Goal: Task Accomplishment & Management: Manage account settings

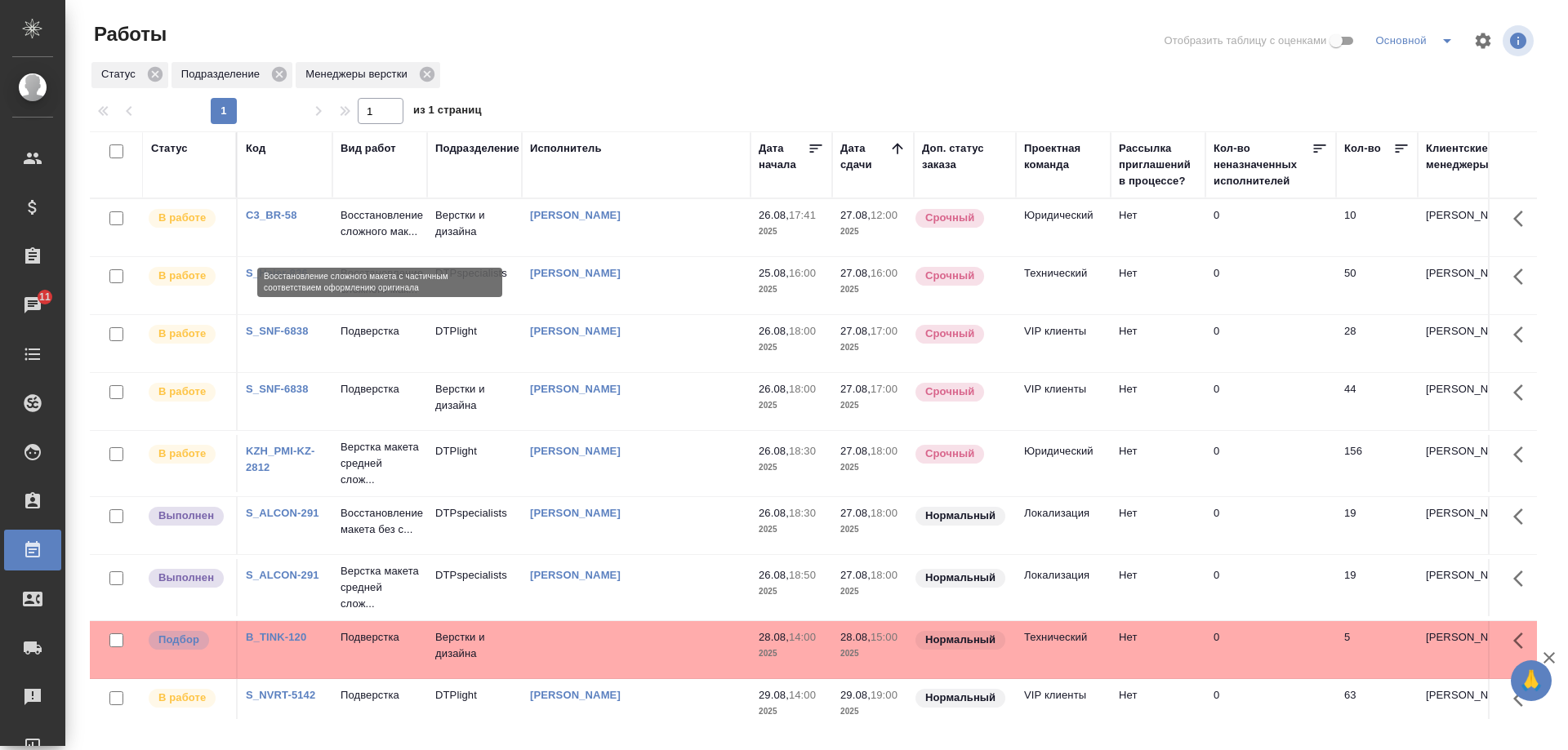
click at [365, 225] on p "Восстановление сложного мак..." at bounding box center [379, 223] width 79 height 33
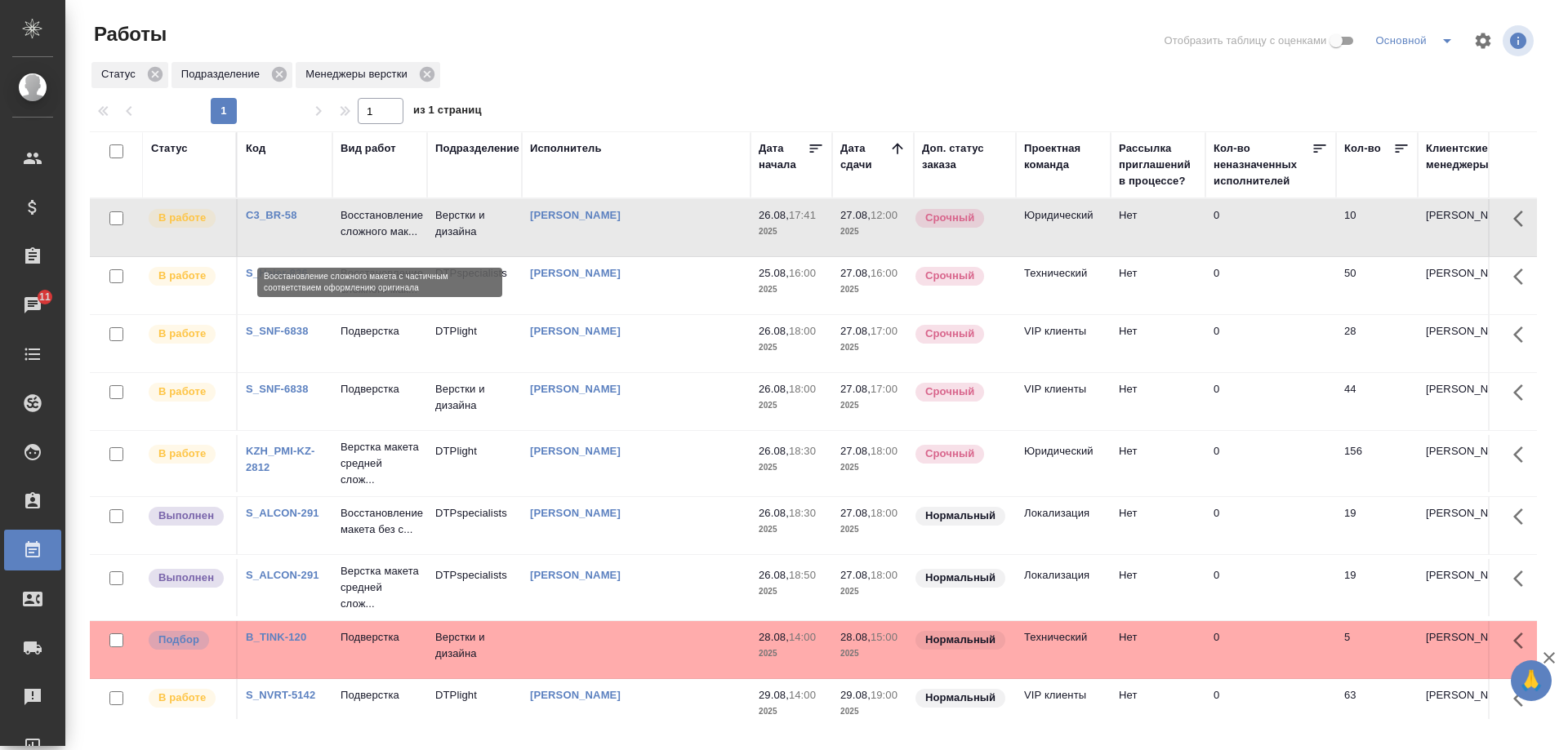
click at [365, 225] on p "Восстановление сложного мак..." at bounding box center [379, 223] width 79 height 33
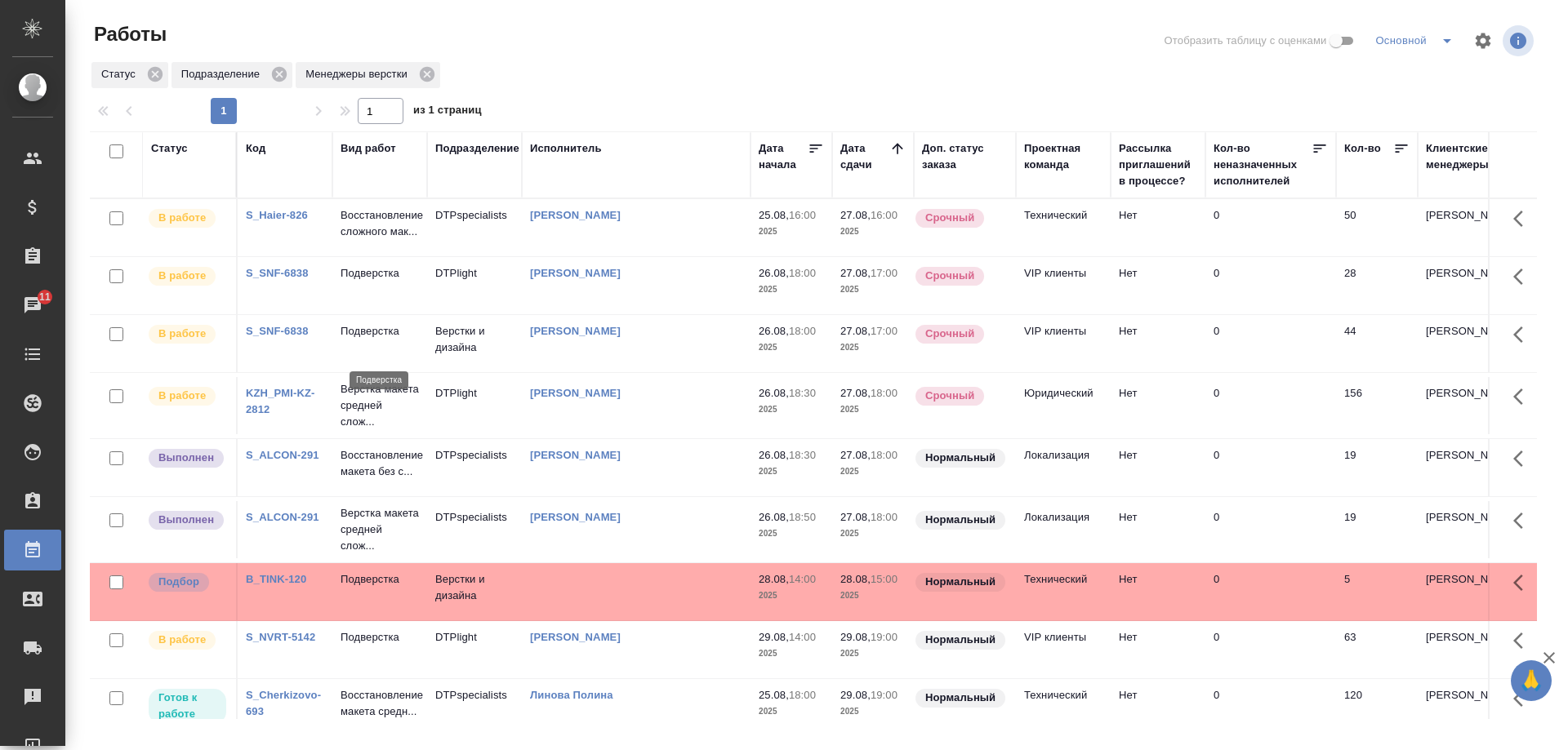
click at [367, 339] on p "Подверстка" at bounding box center [379, 331] width 79 height 16
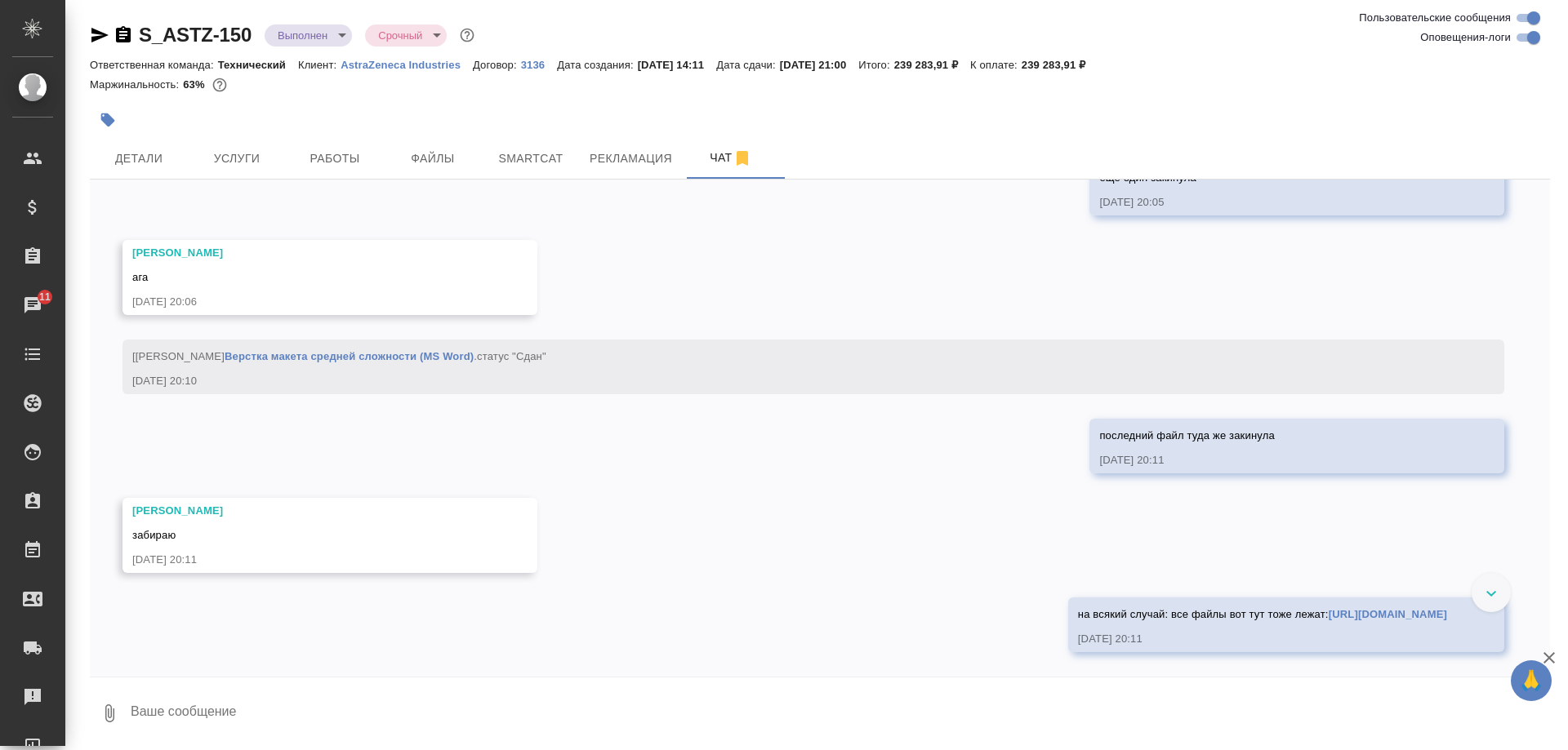
scroll to position [16247, 0]
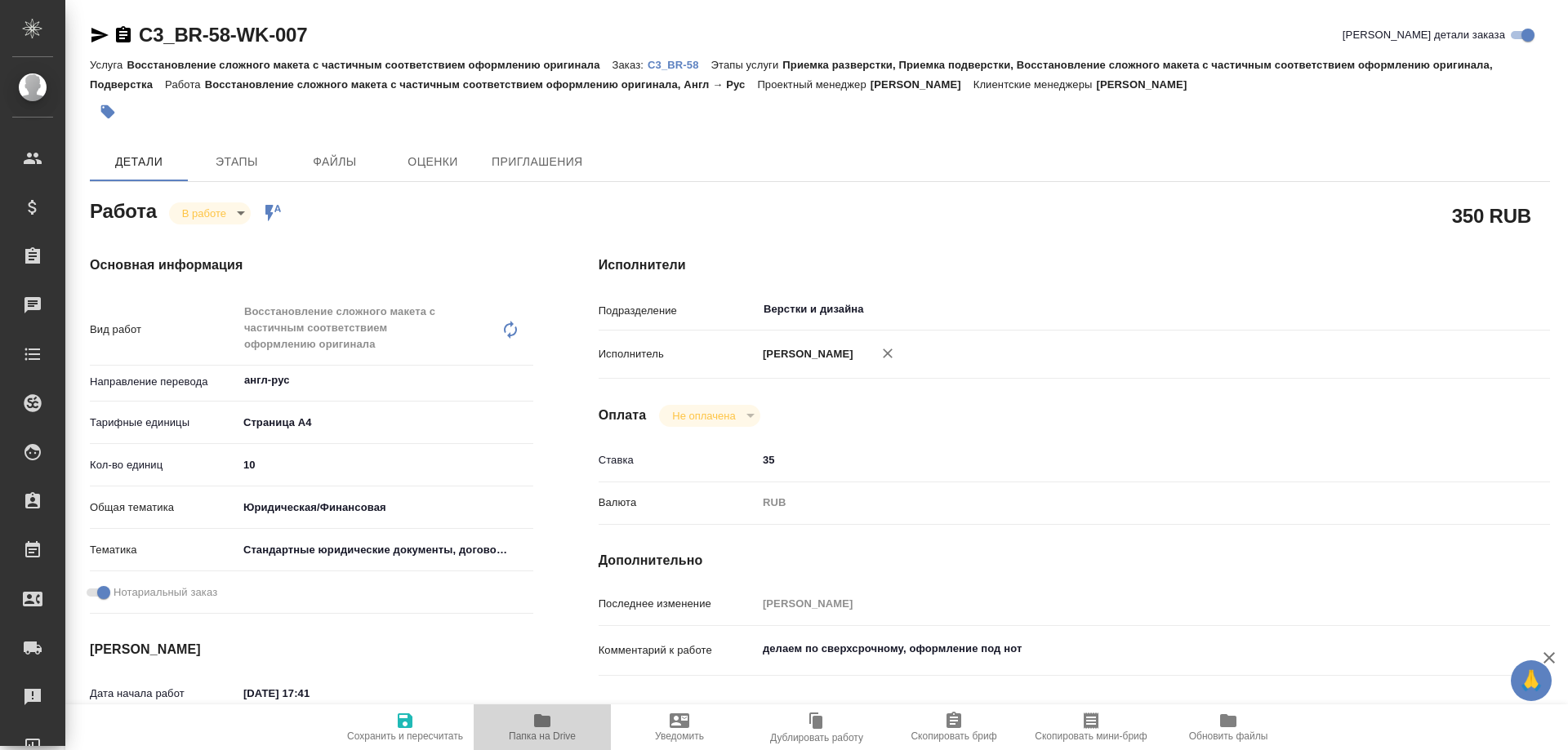
click at [537, 721] on icon "button" at bounding box center [542, 721] width 16 height 13
click at [229, 211] on body "🙏 .cls-1 fill:#fff; AWATERA Arsenyeva Vera Клиенты Спецификации Заказы 11 Чаты …" at bounding box center [784, 375] width 1568 height 750
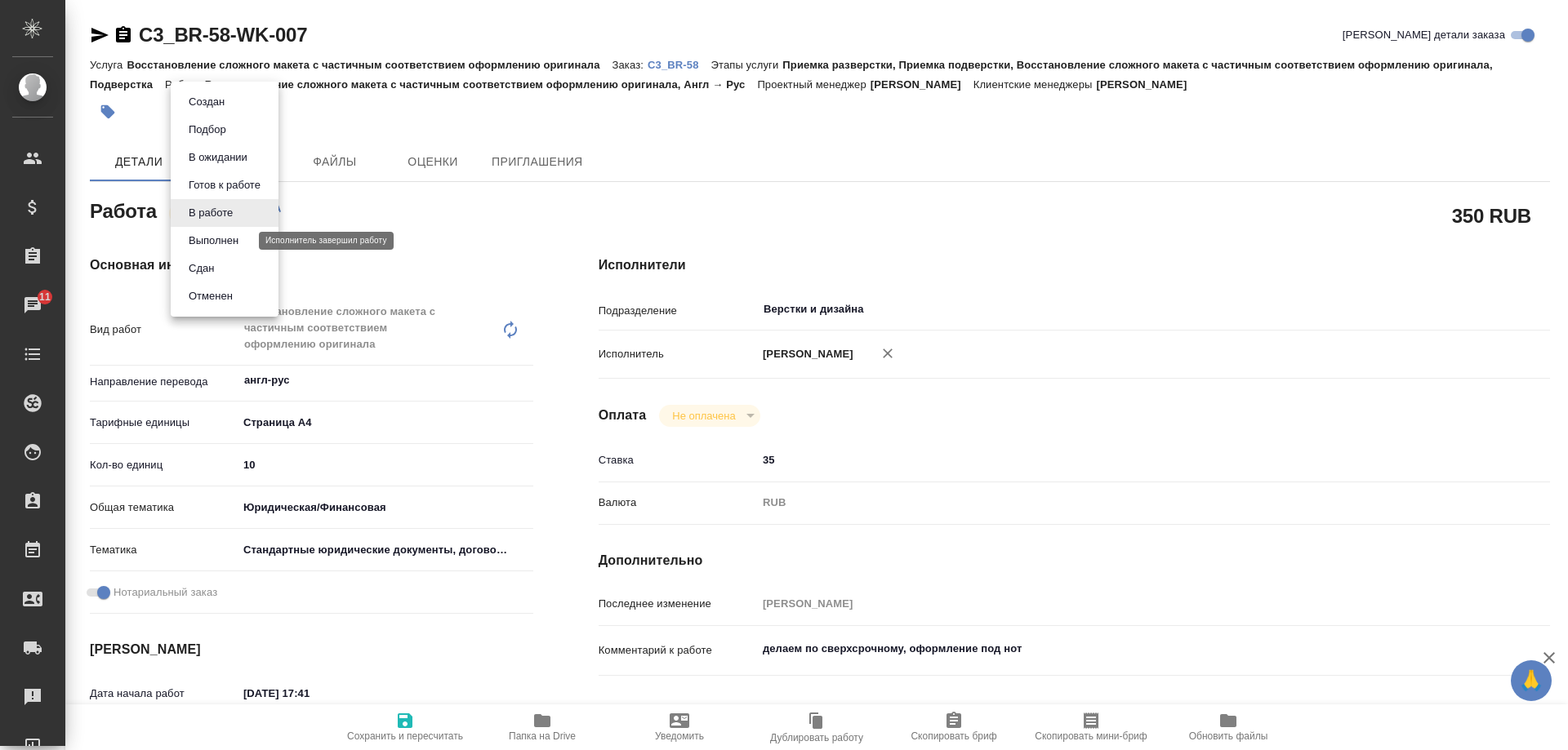
click at [226, 241] on button "Выполнен" at bounding box center [213, 241] width 60 height 18
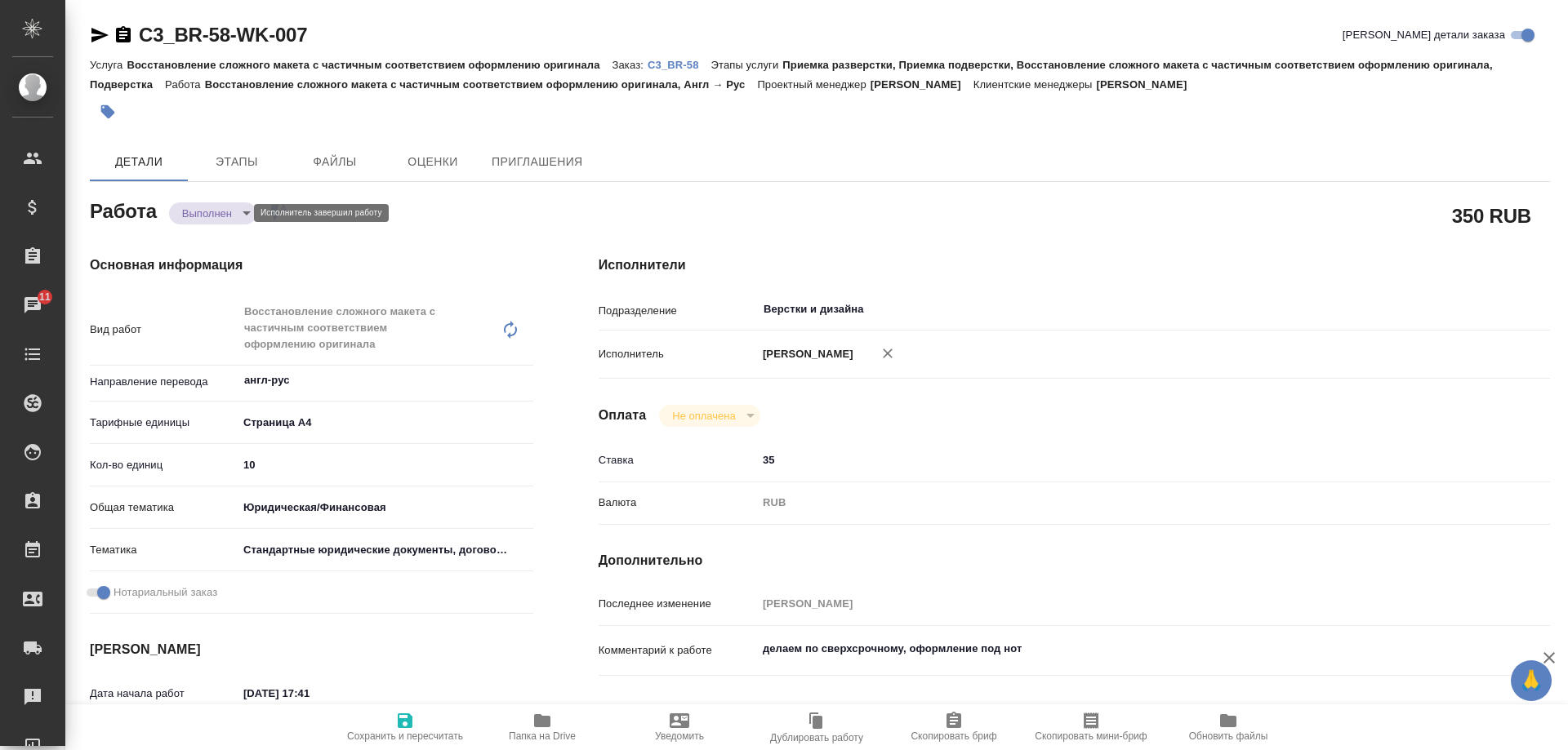
type textarea "x"
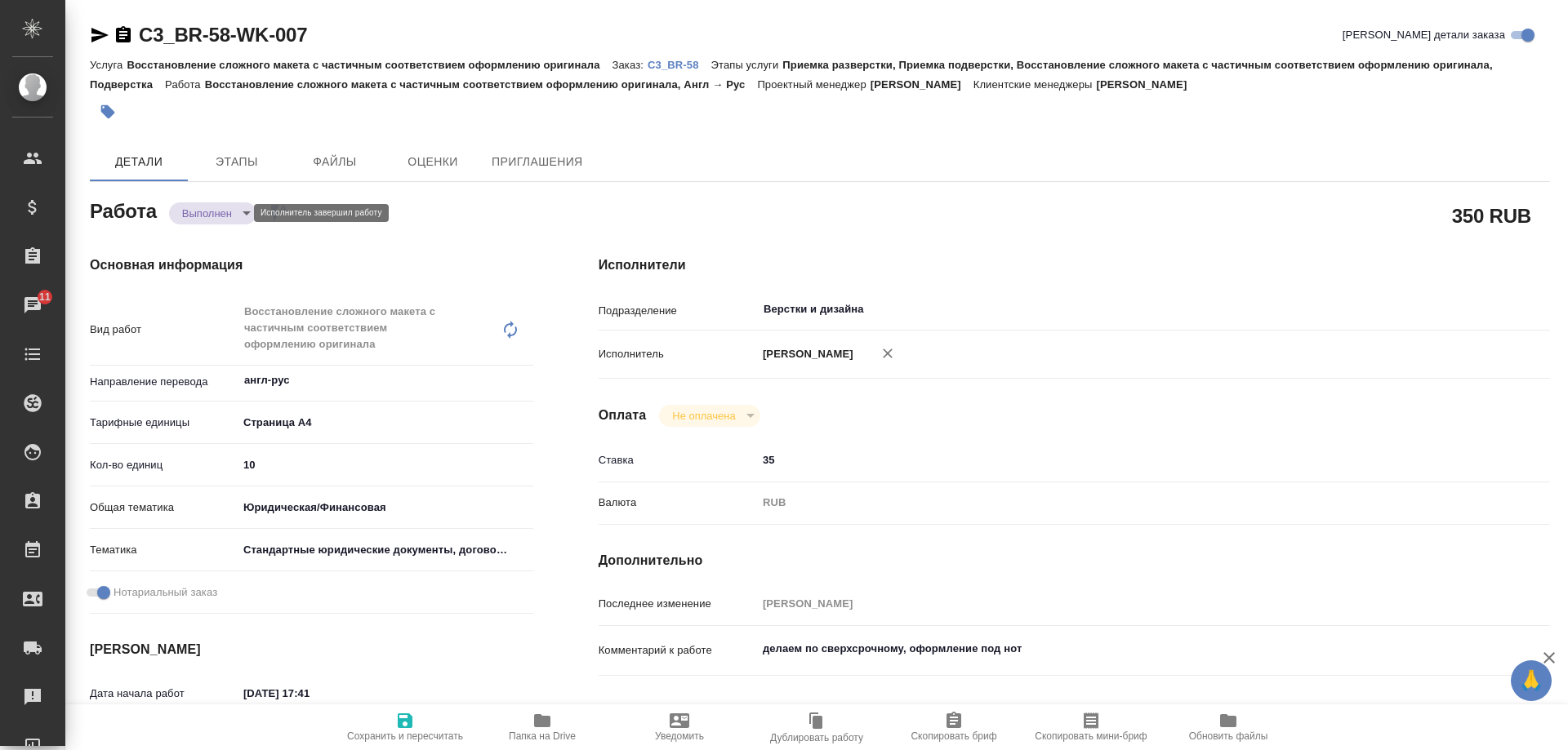
type textarea "x"
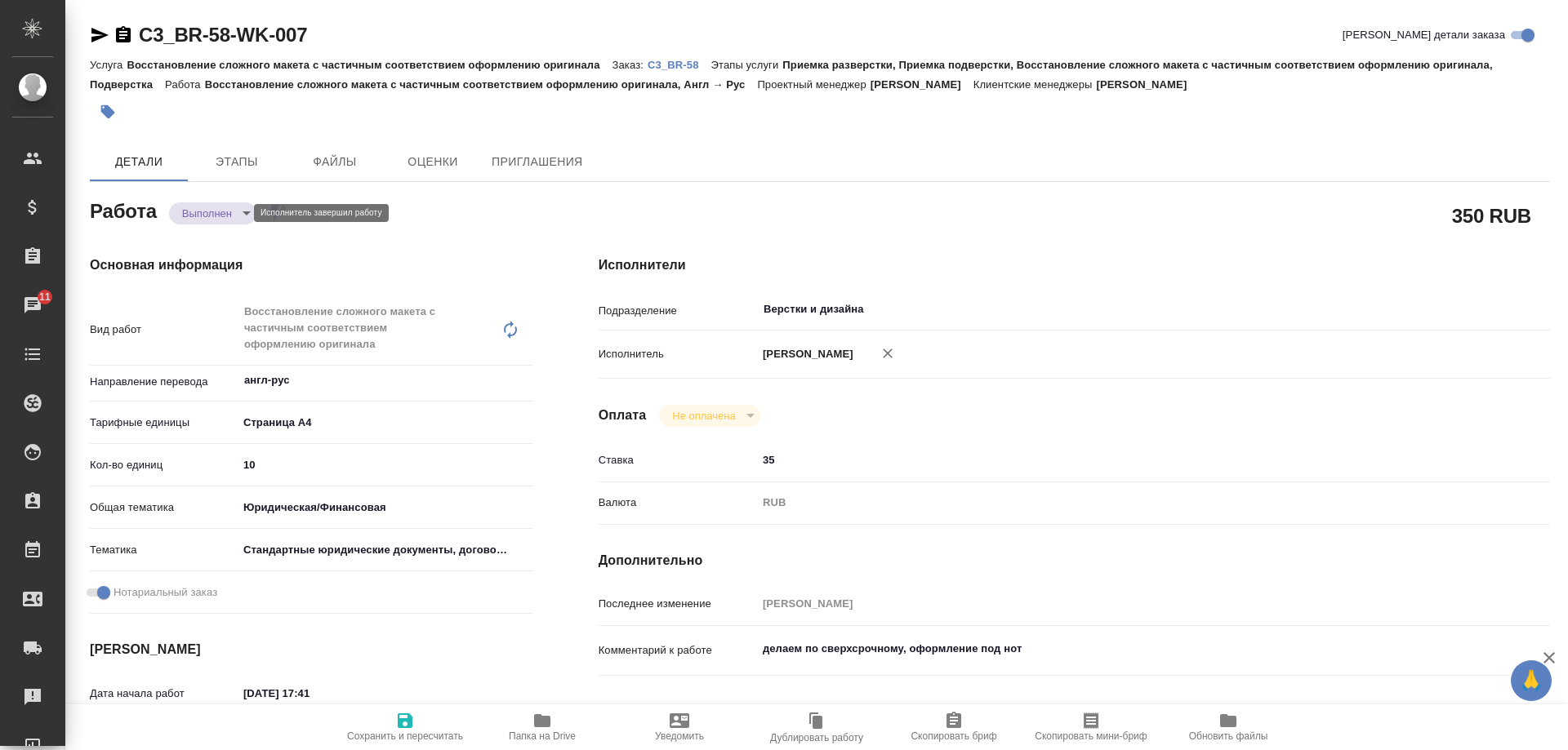
type textarea "x"
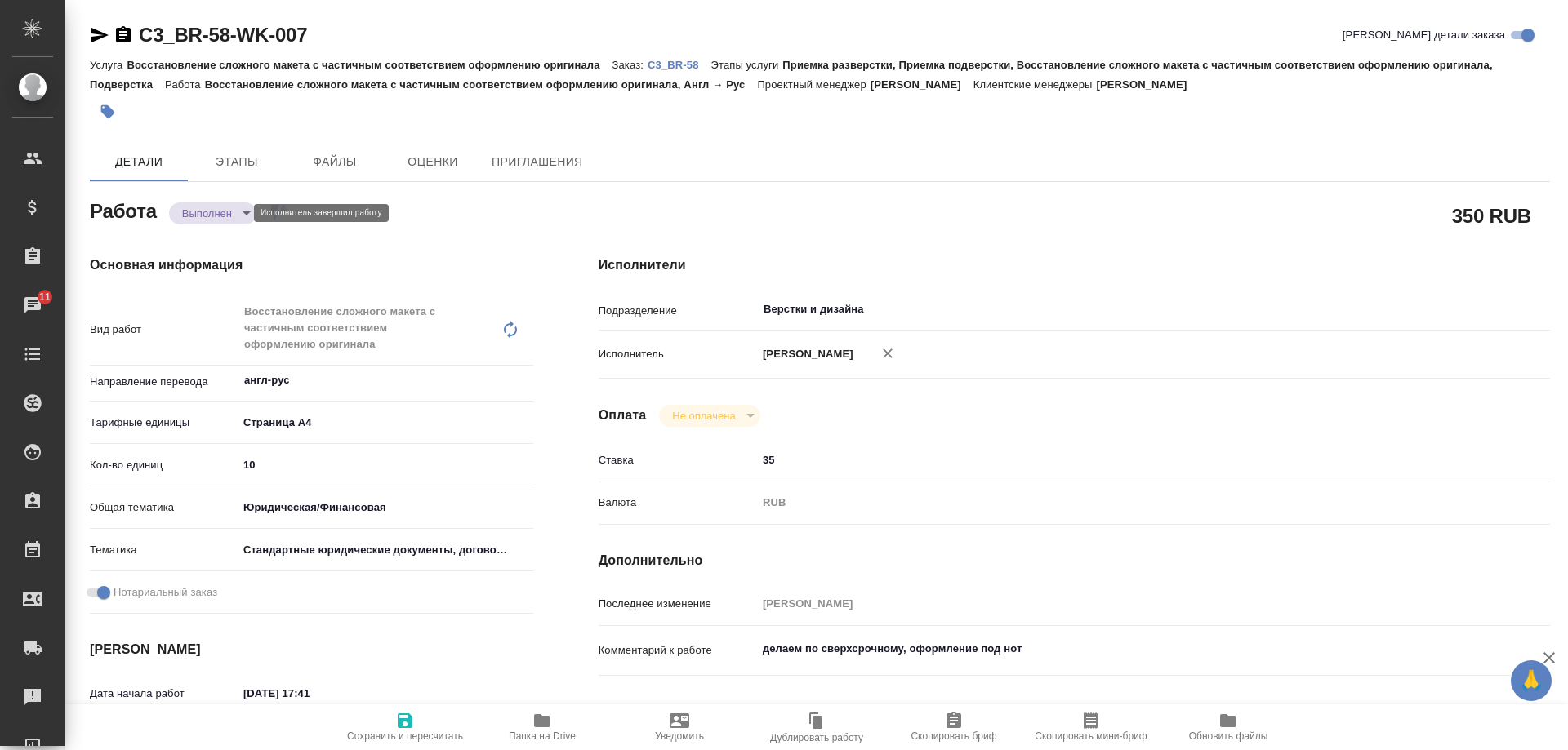
click at [194, 212] on body "🙏 .cls-1 fill:#fff; AWATERA Arsenyeva Vera Клиенты Спецификации Заказы 11 Чаты …" at bounding box center [784, 375] width 1568 height 750
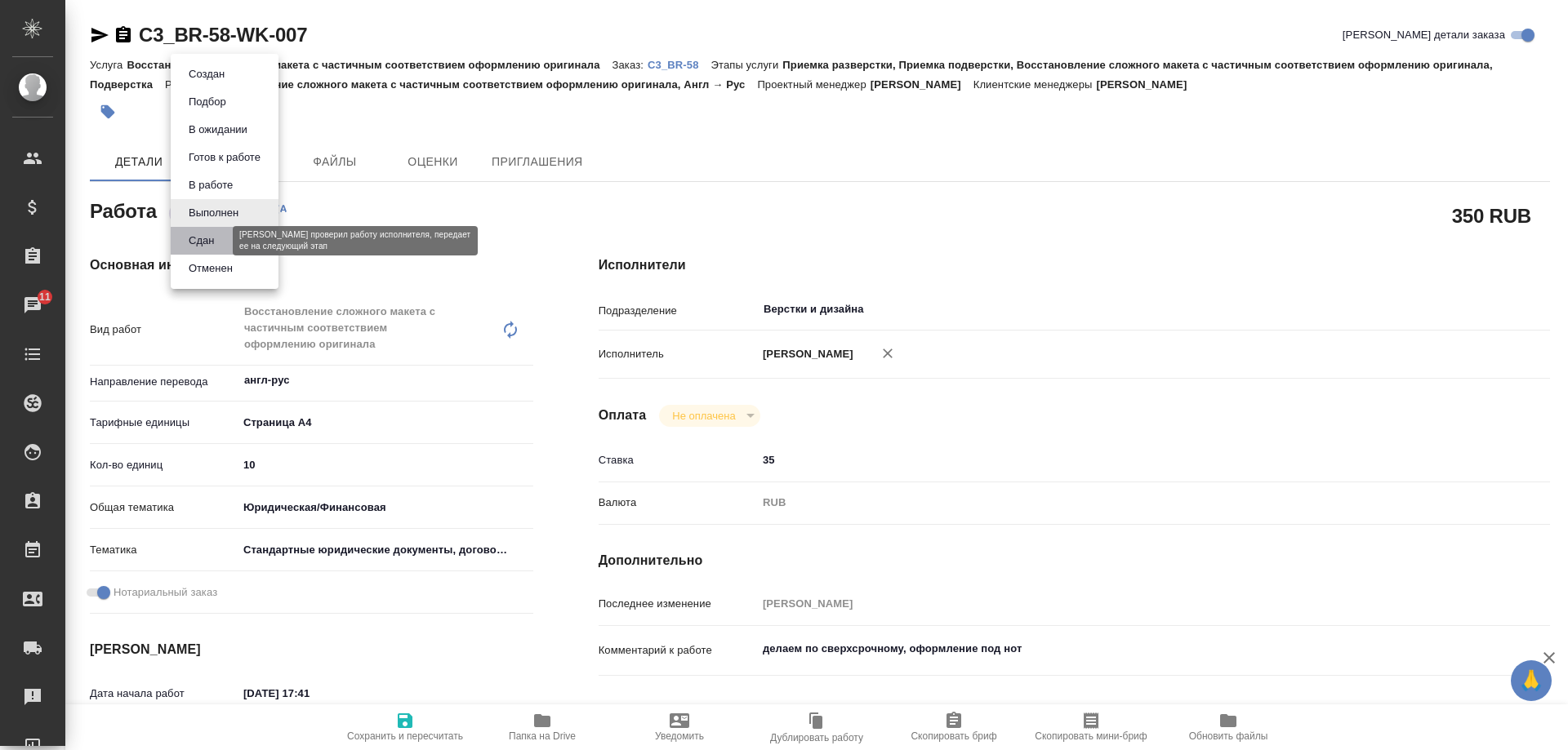
click at [199, 238] on button "Сдан" at bounding box center [201, 241] width 36 height 18
type textarea "x"
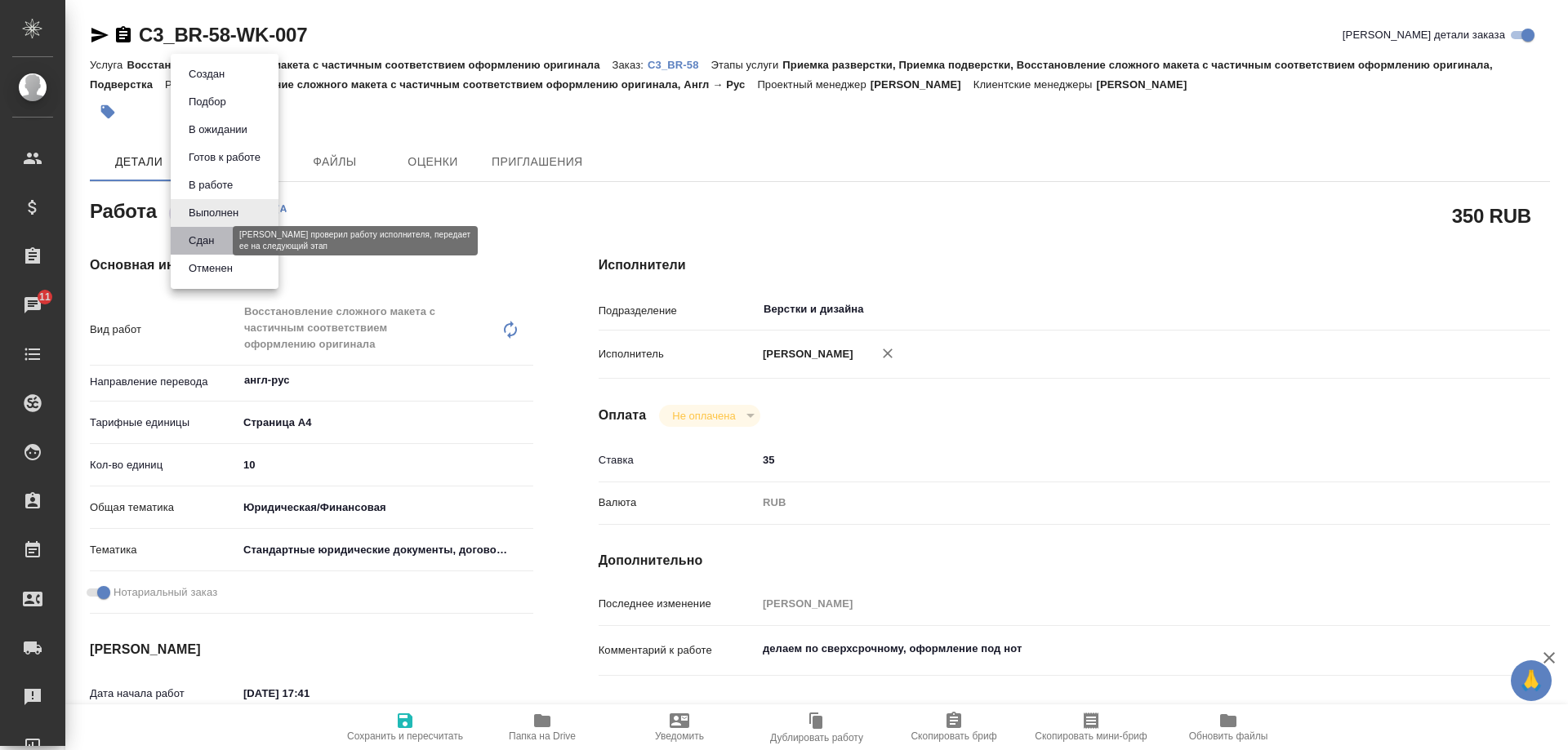
type textarea "x"
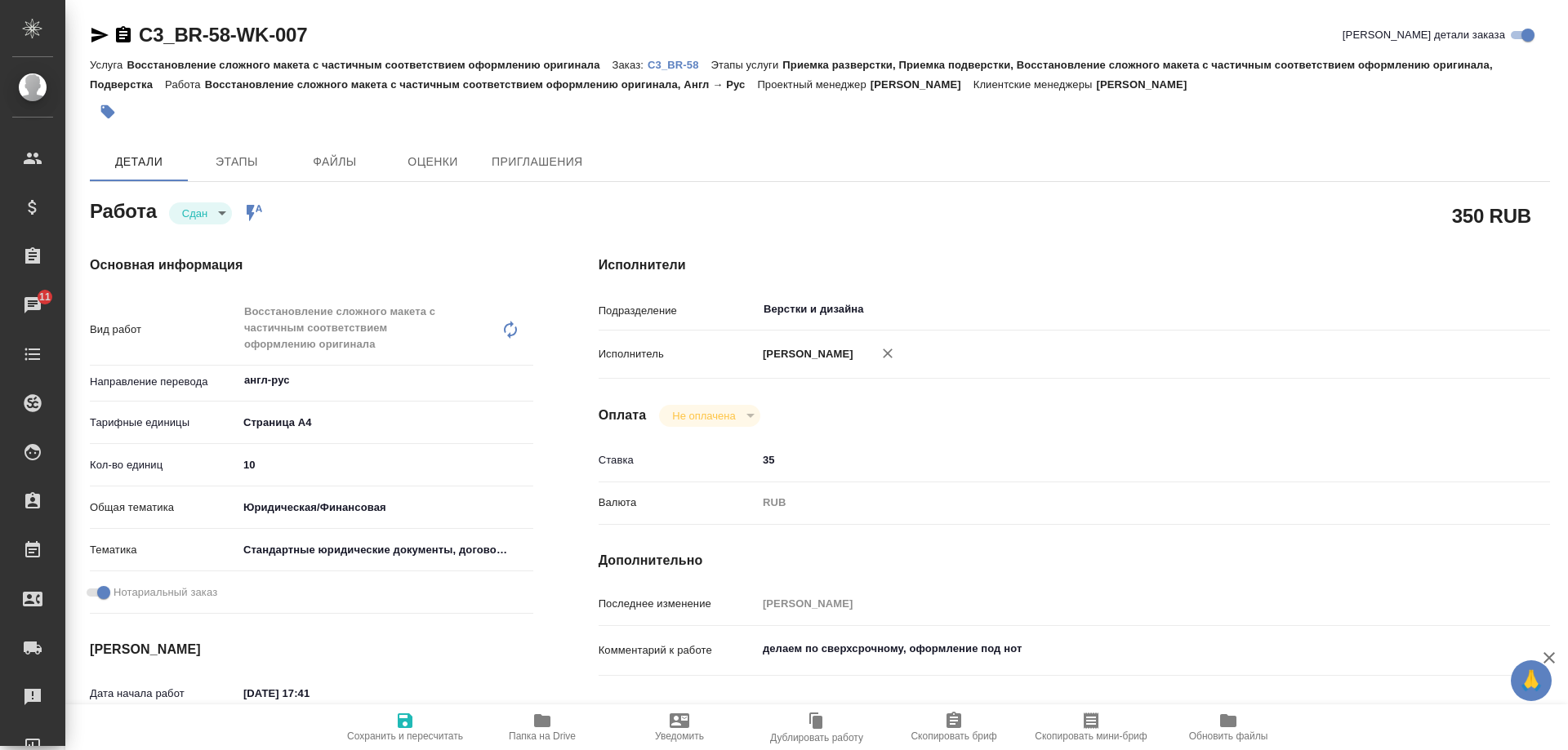
type textarea "x"
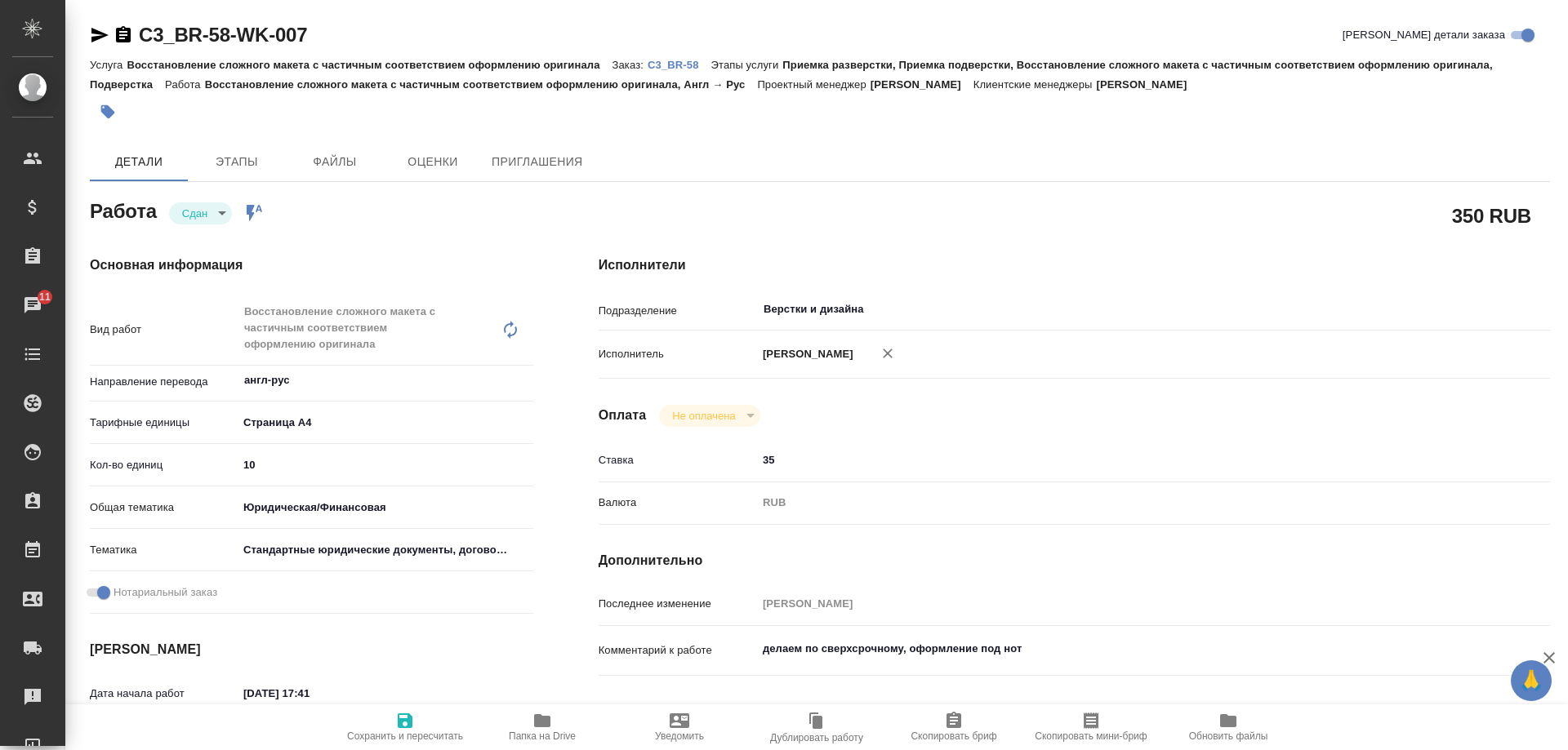
type textarea "x"
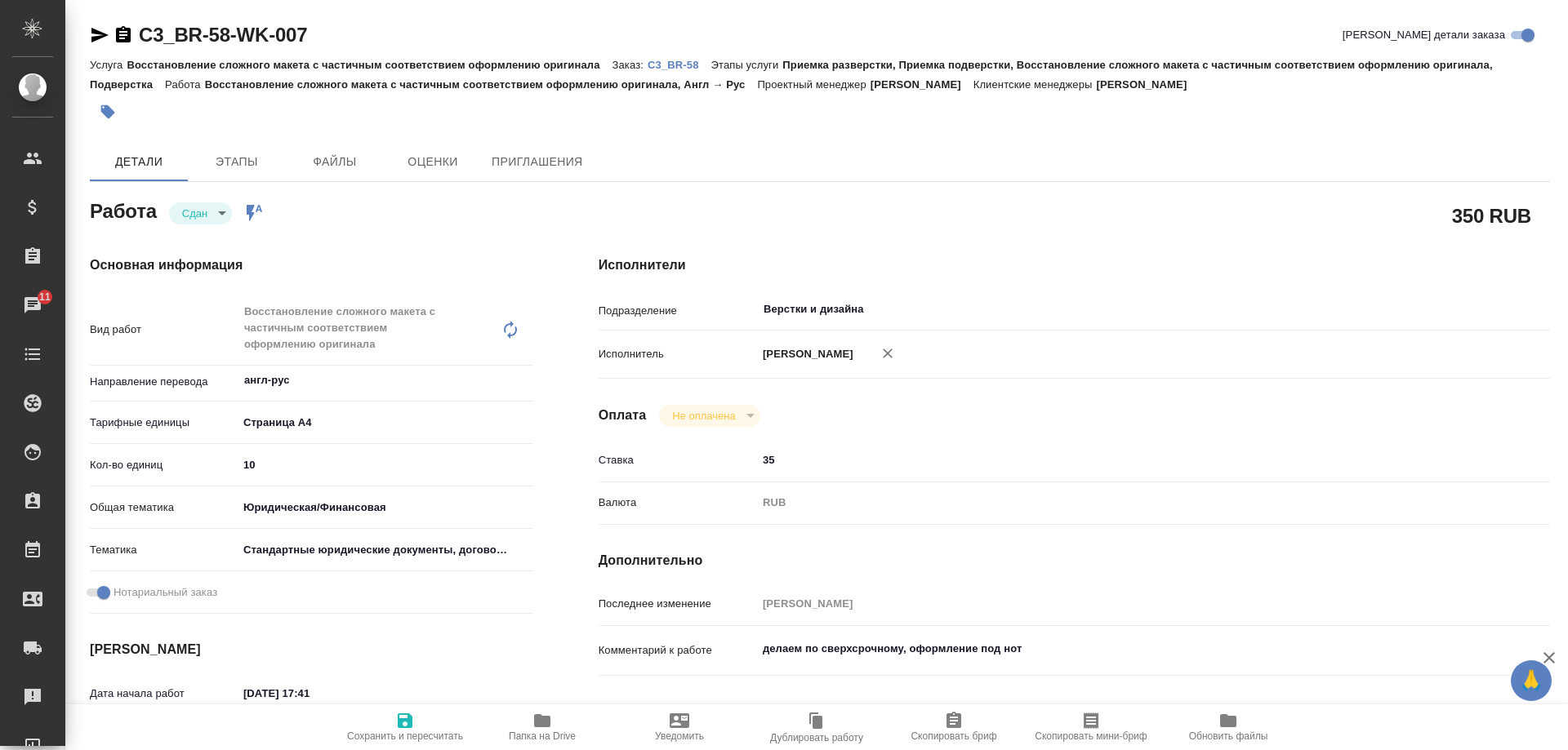
type textarea "x"
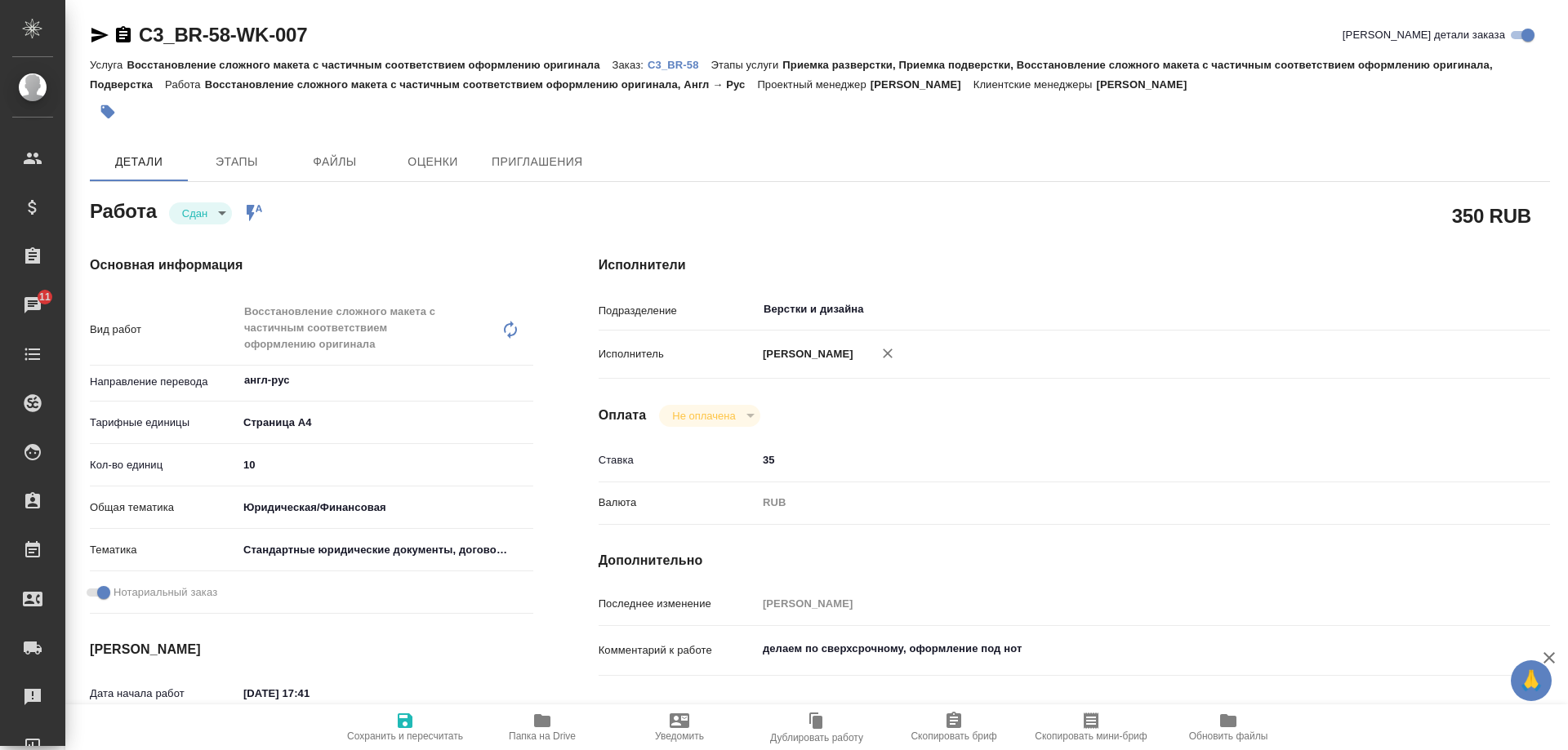
click at [682, 67] on p "C3_BR-58" at bounding box center [680, 65] width 64 height 12
type textarea "x"
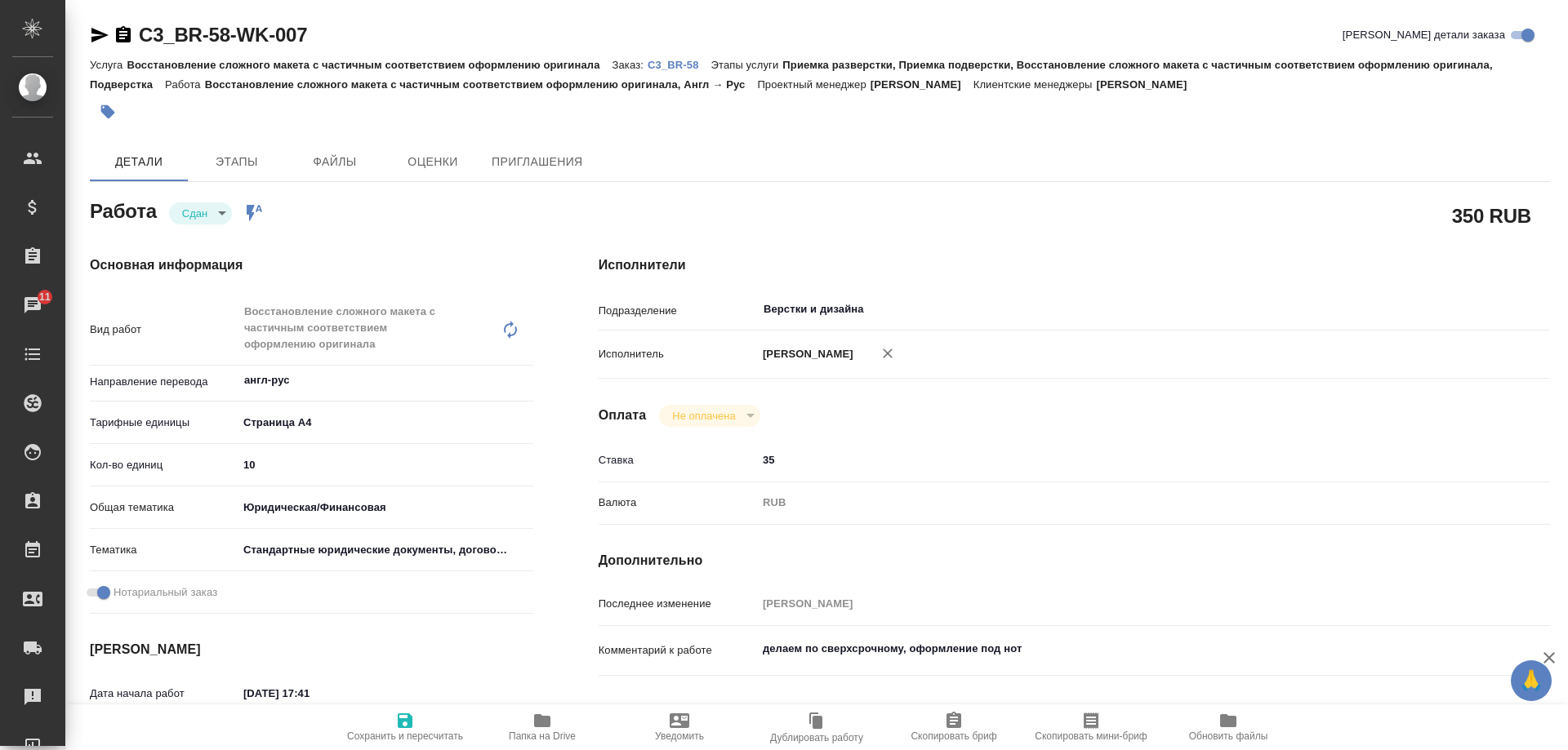
type textarea "x"
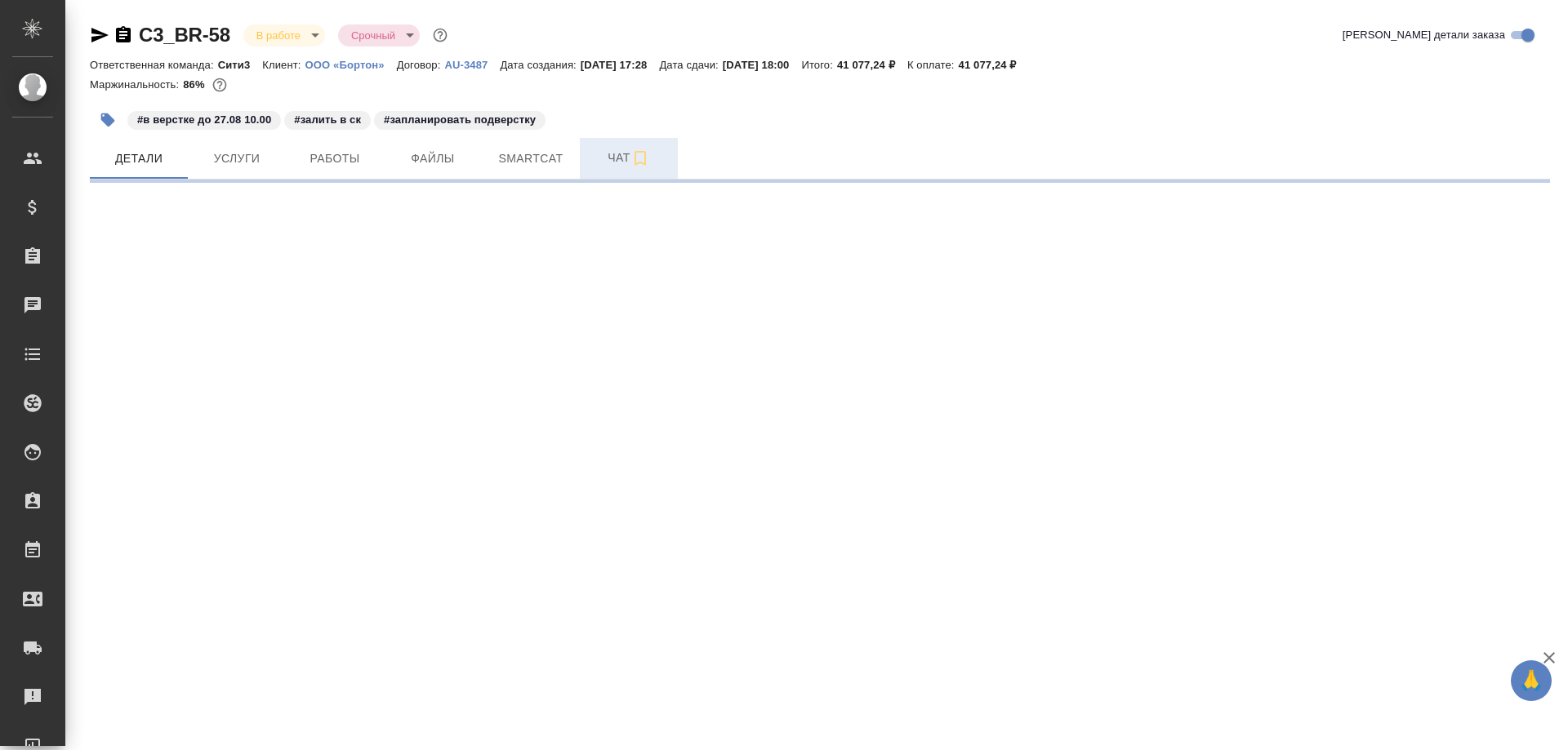
select select "RU"
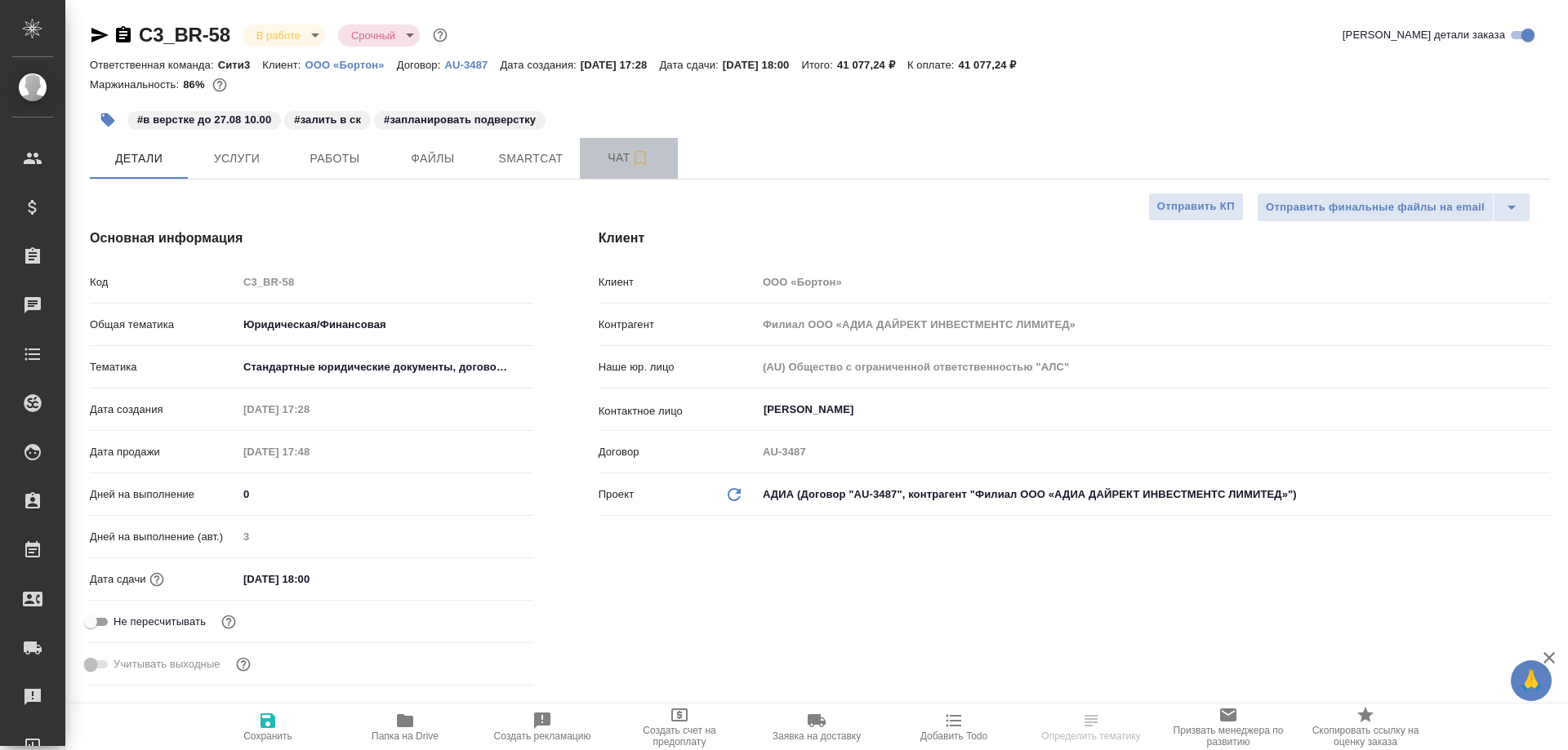
click at [610, 165] on span "Чат" at bounding box center [629, 158] width 79 height 21
type textarea "x"
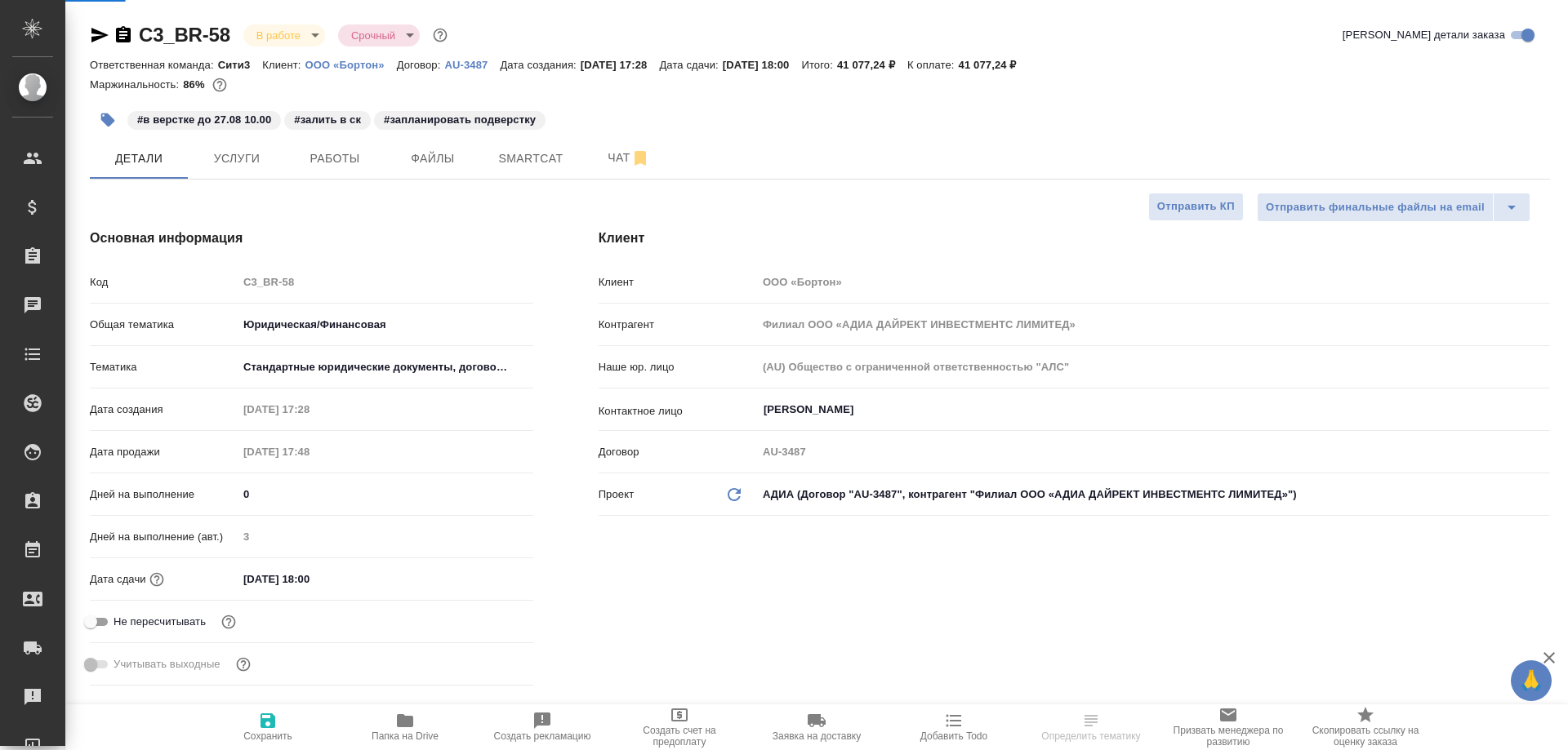
type textarea "x"
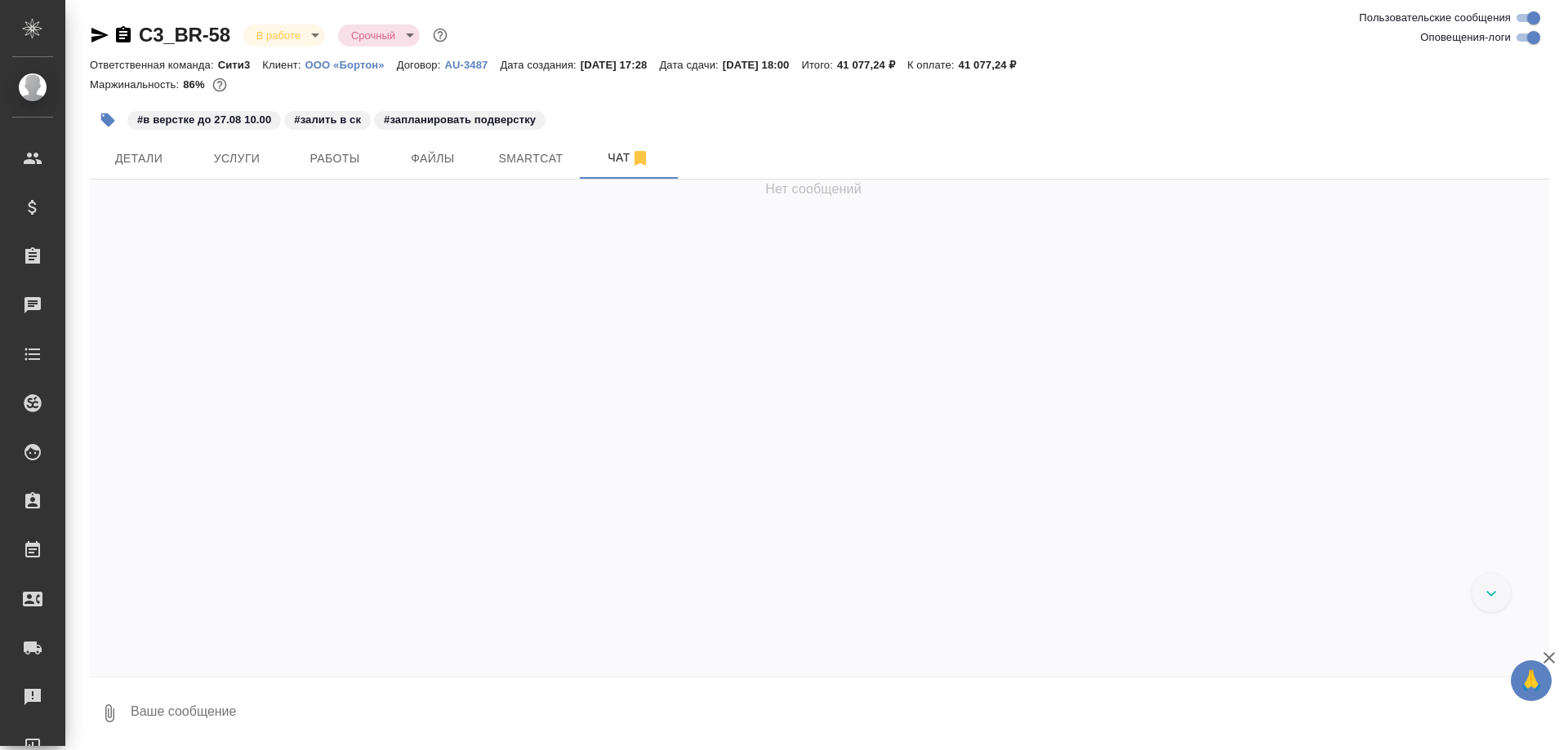
click at [431, 710] on textarea at bounding box center [839, 714] width 1421 height 55
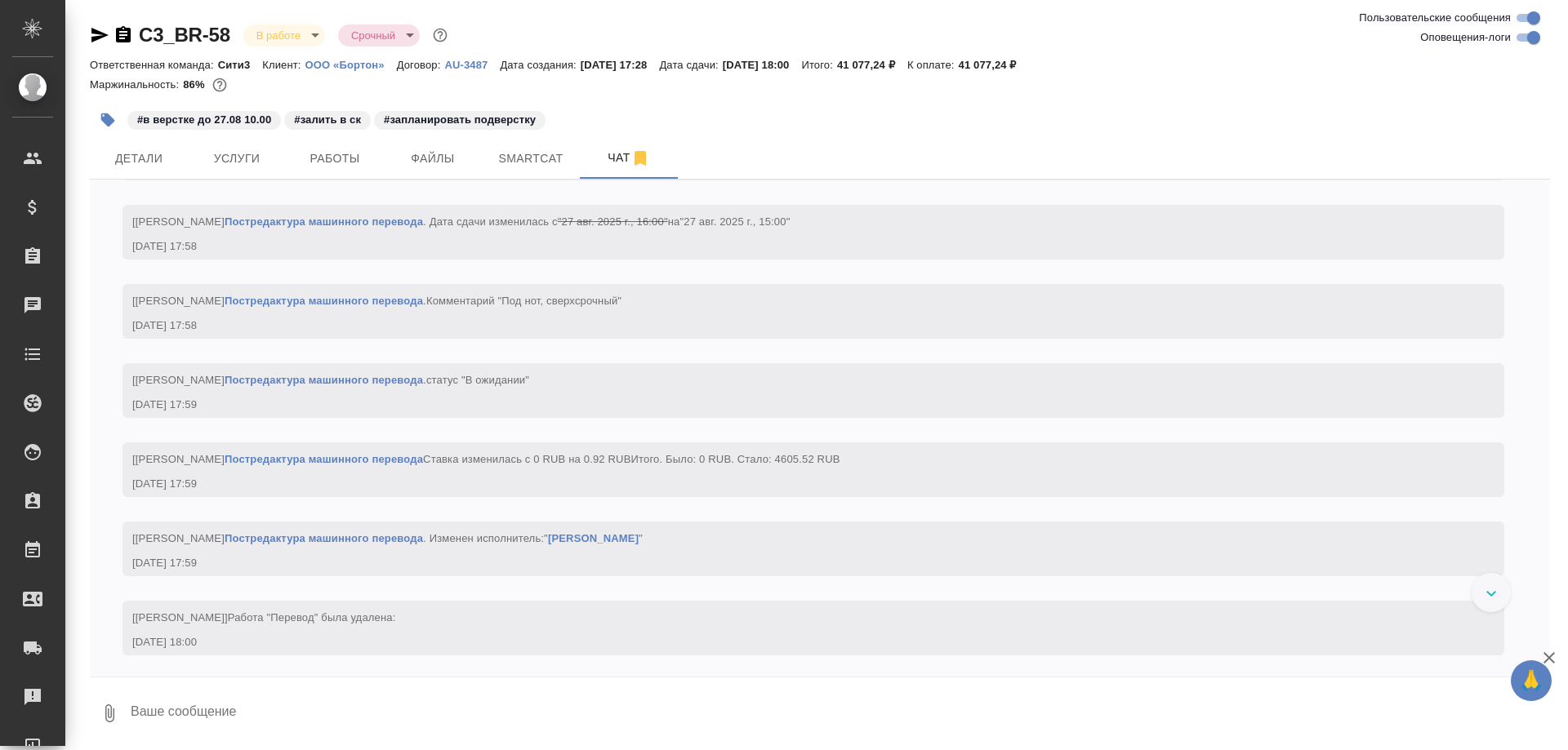
paste textarea "https://drive.awatera.com/apps/files/files/10208186?dir=/Shares/%D0%9E%D0%9E%D0…"
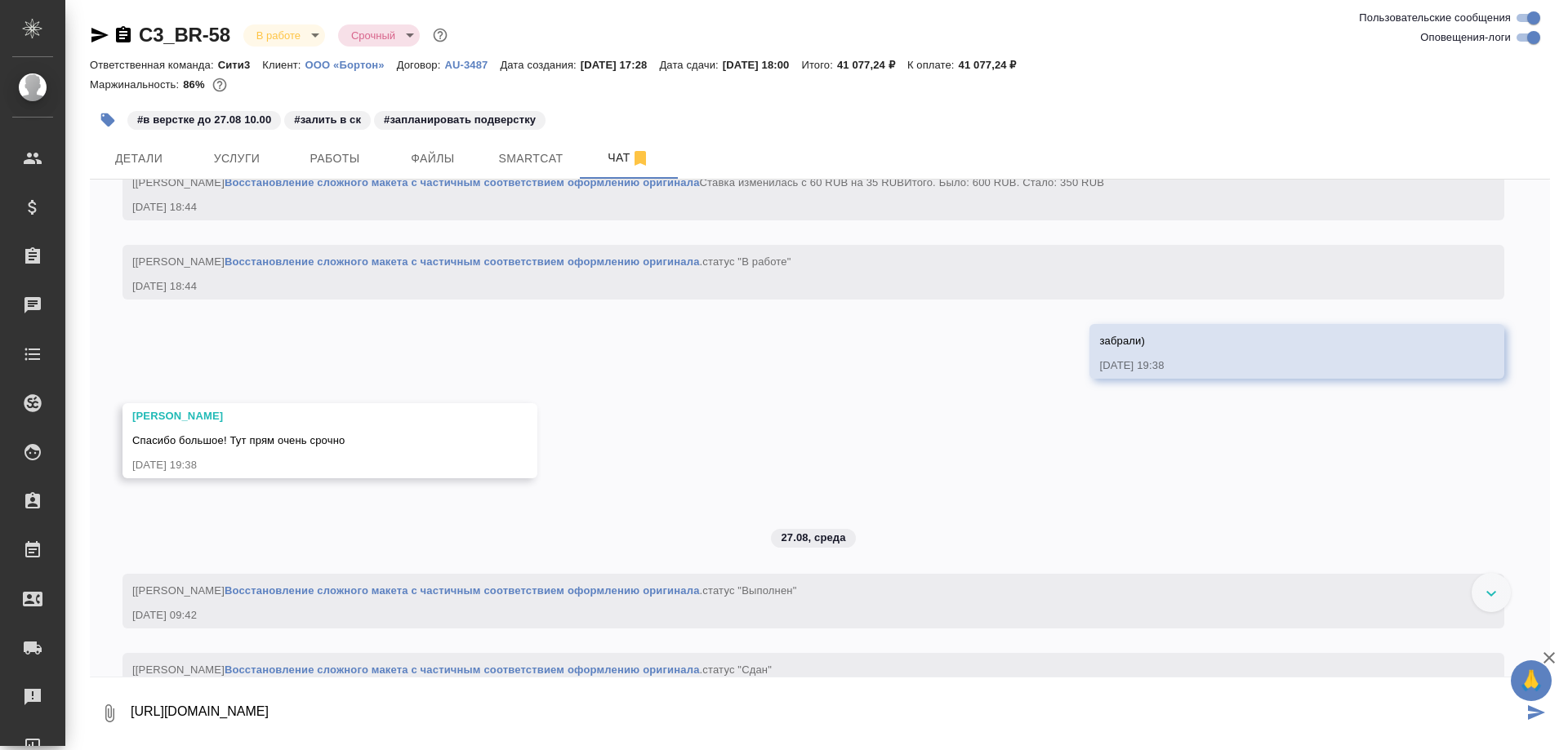
type textarea "https://drive.awatera.com/apps/files/files/10208186?dir=/Shares/%D0%9E%D0%9E%D0…"
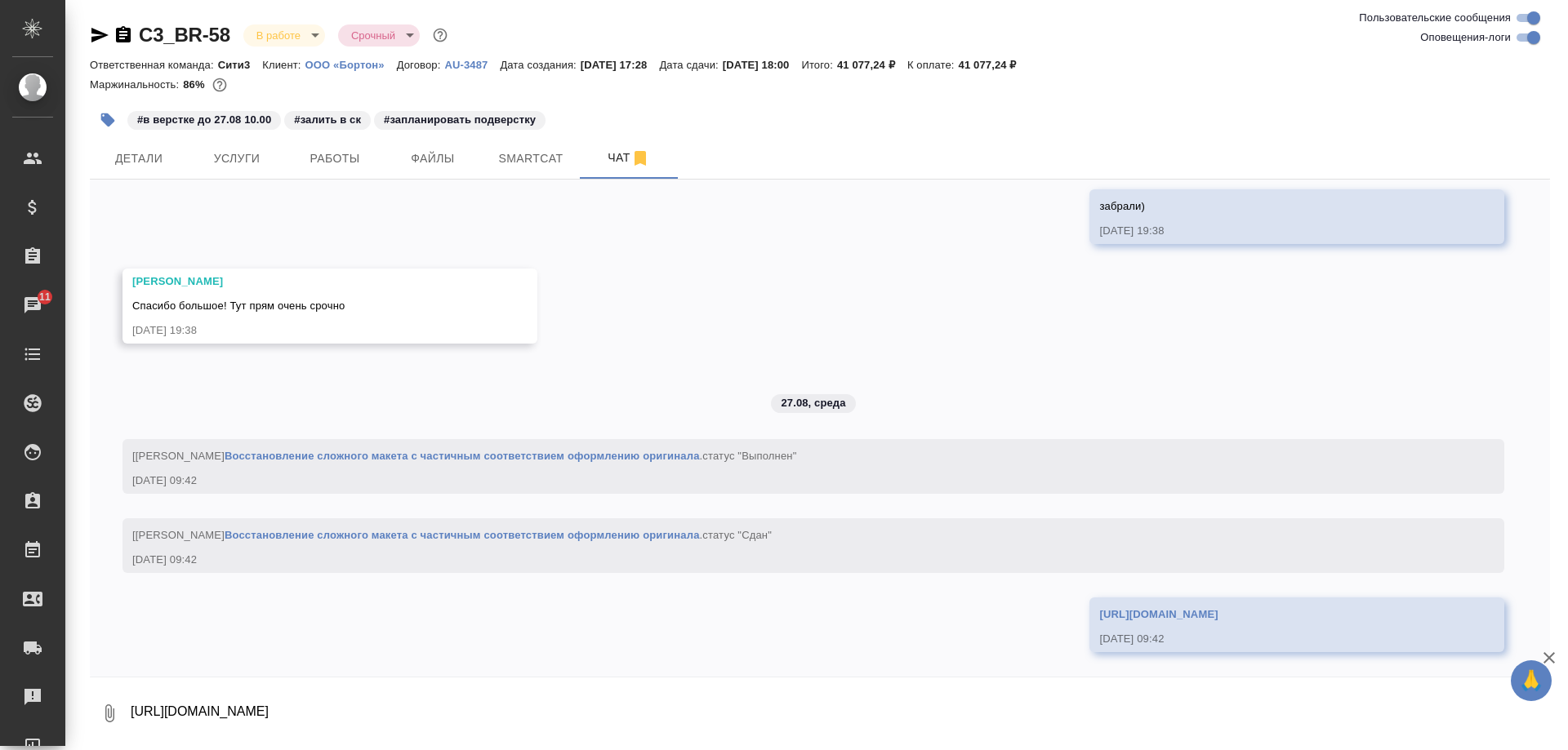
scroll to position [3669, 0]
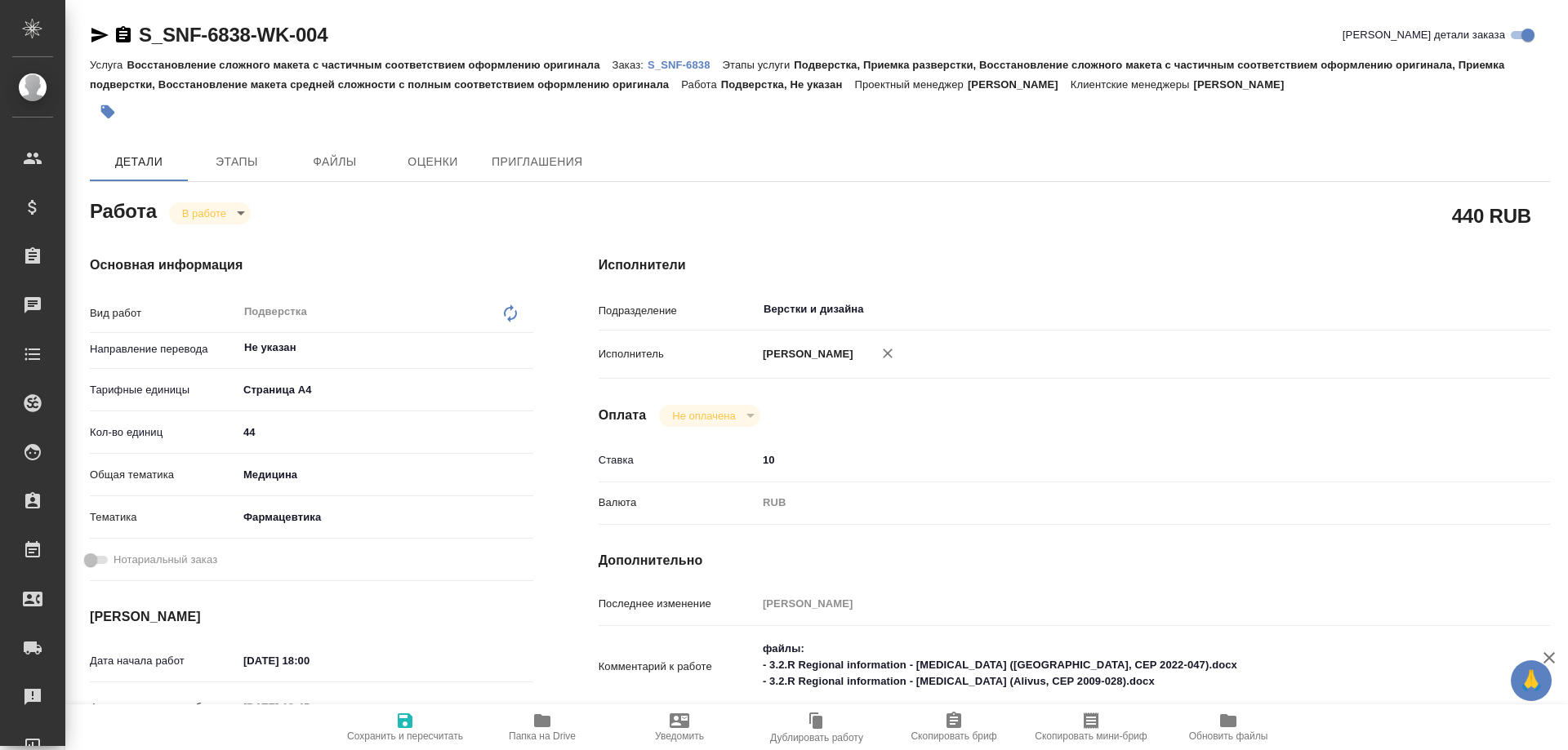
type textarea "x"
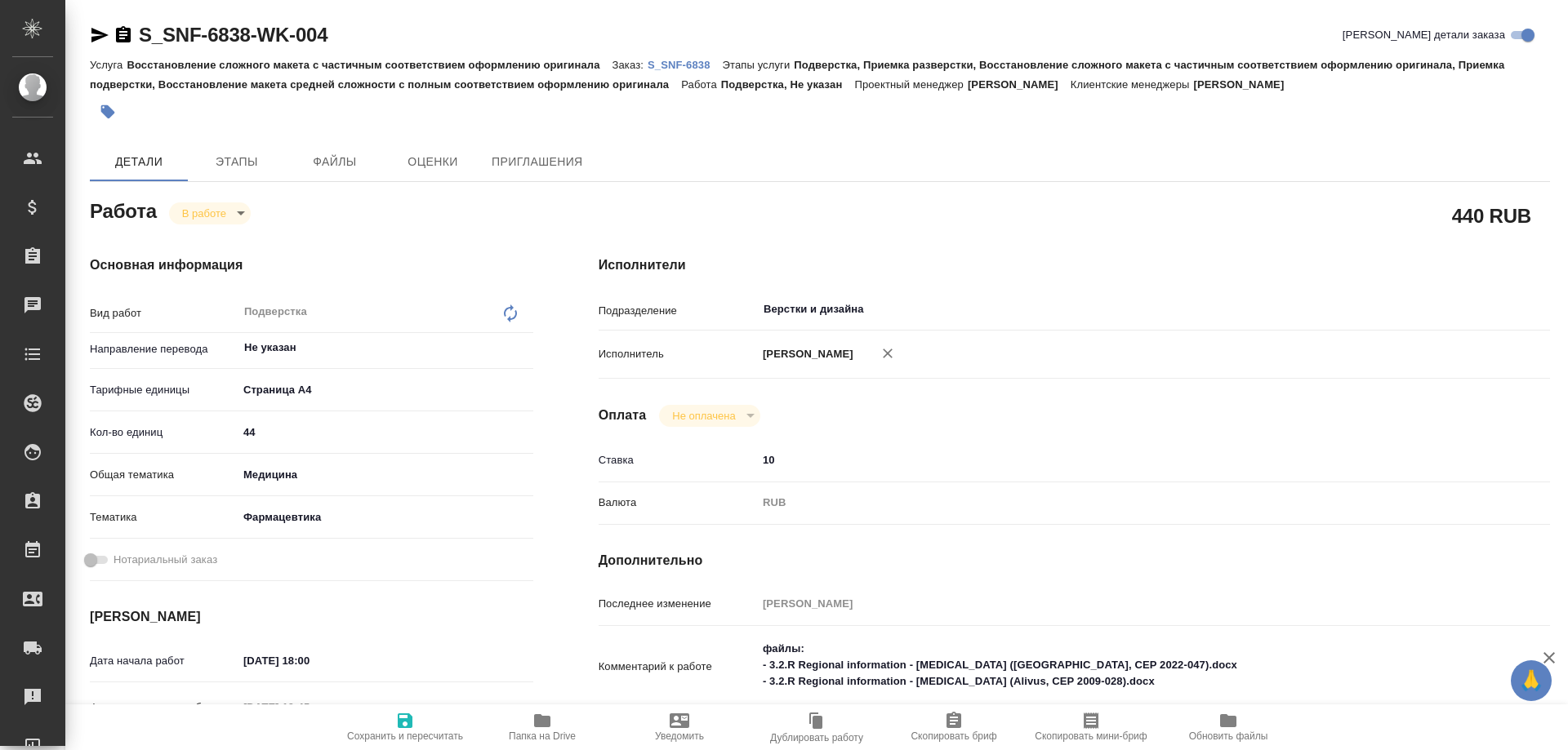
type textarea "x"
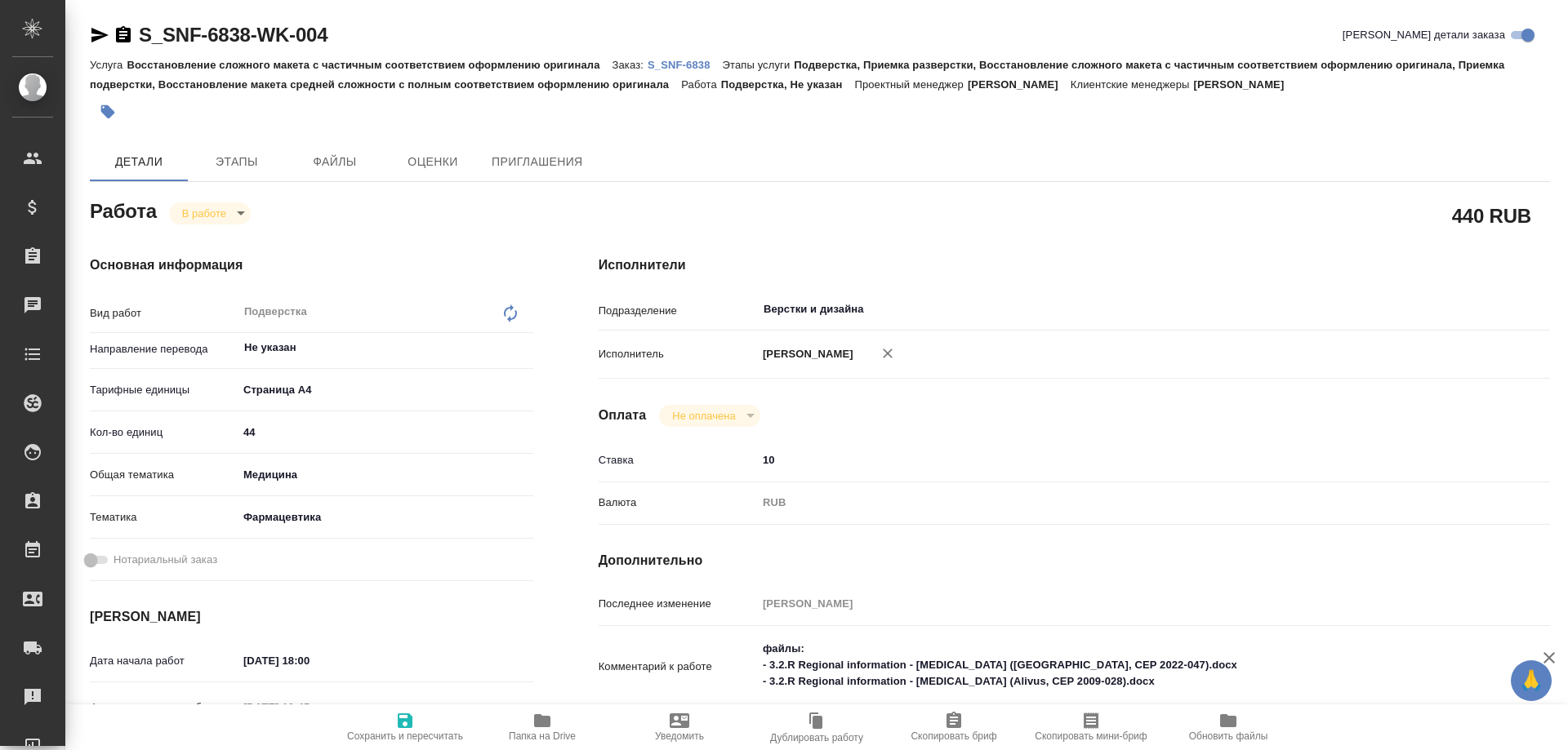
type textarea "x"
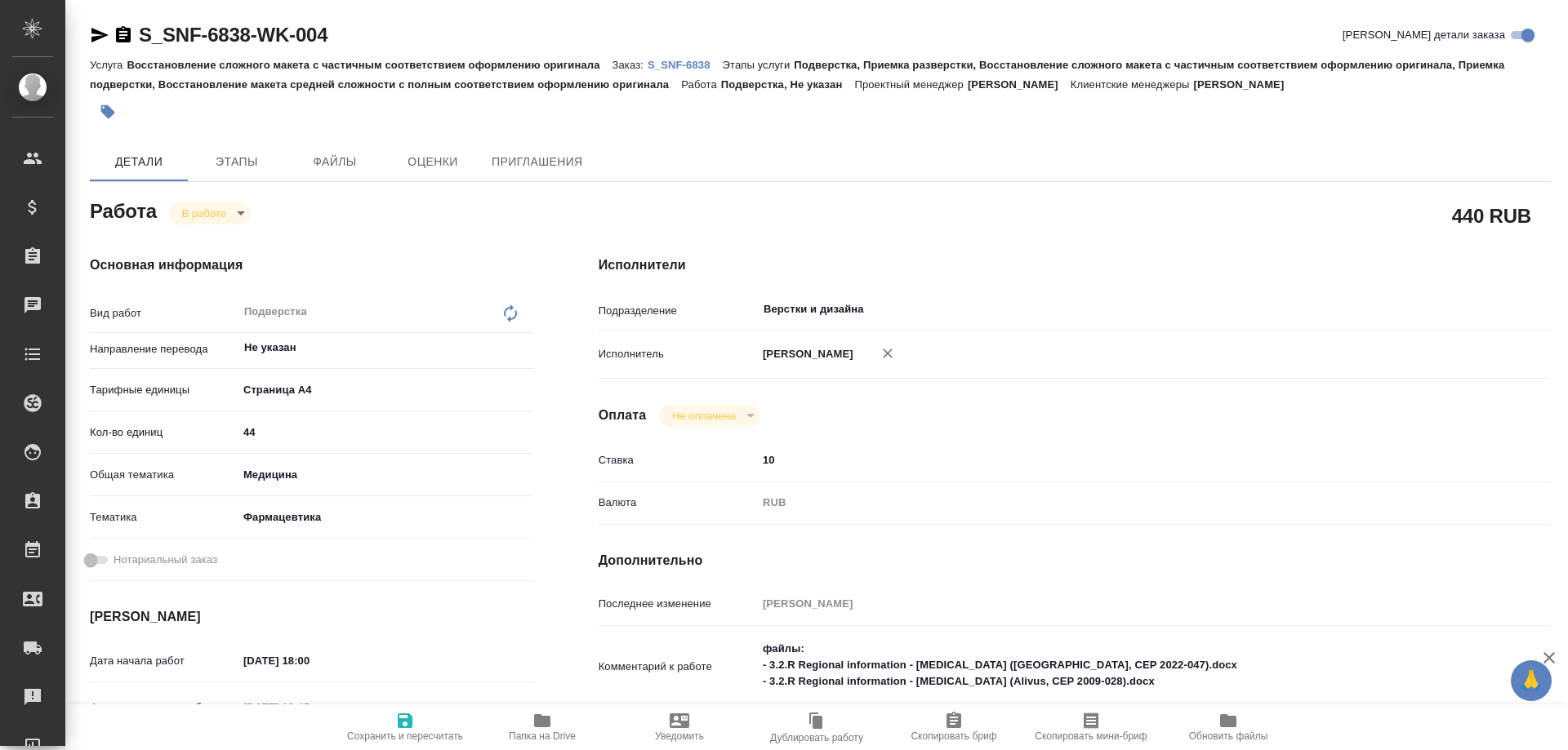
type textarea "x"
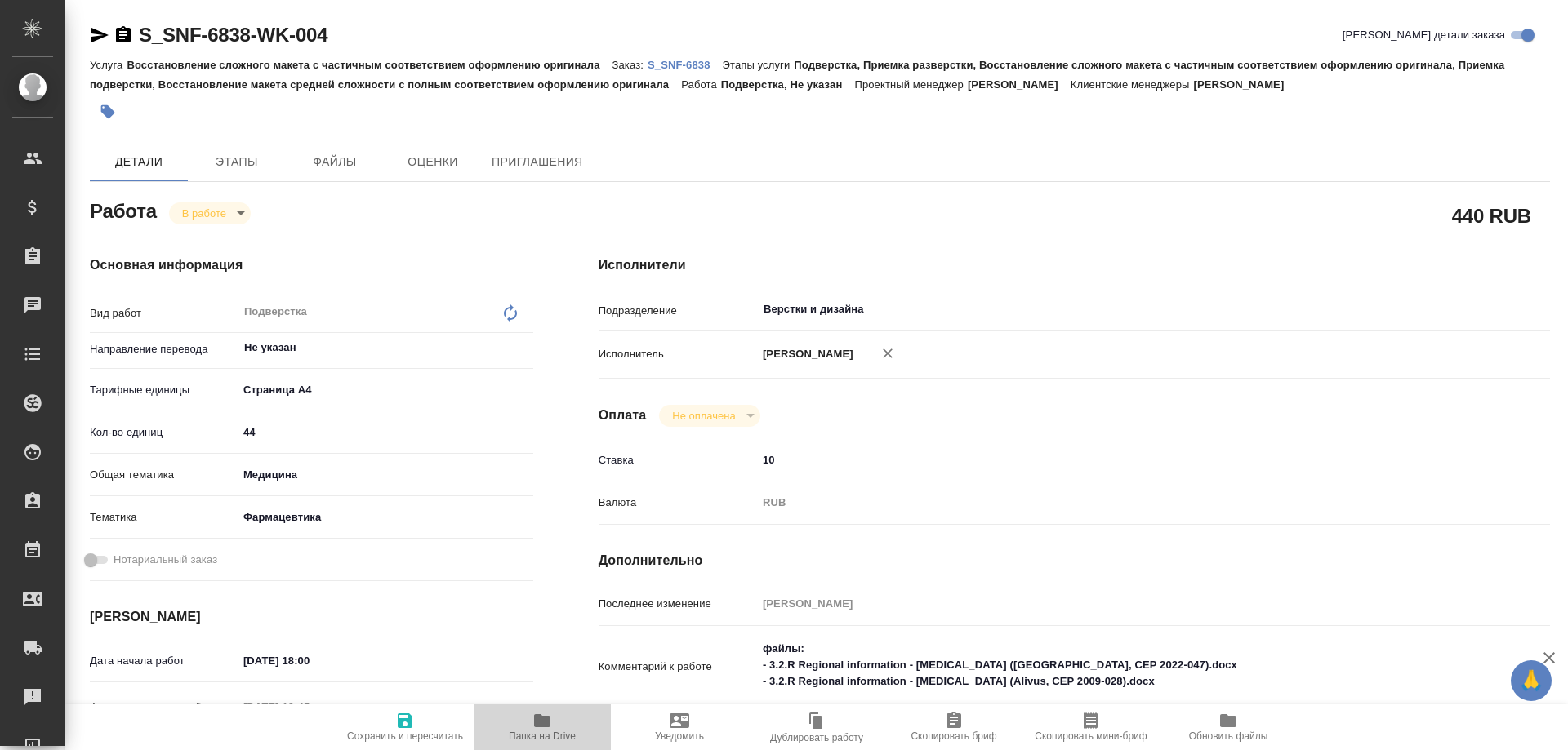
click at [544, 725] on icon "button" at bounding box center [542, 721] width 16 height 13
type textarea "x"
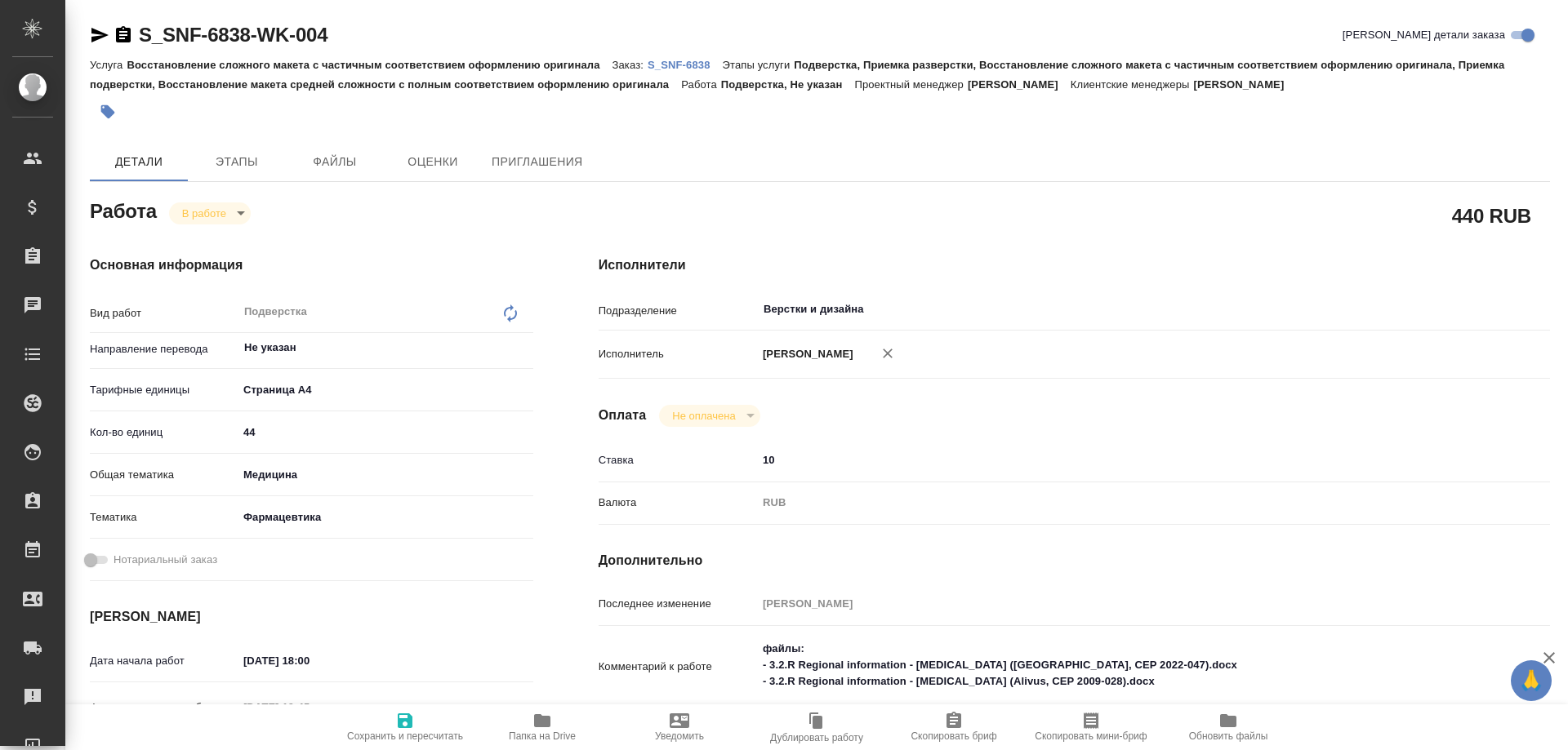
type textarea "x"
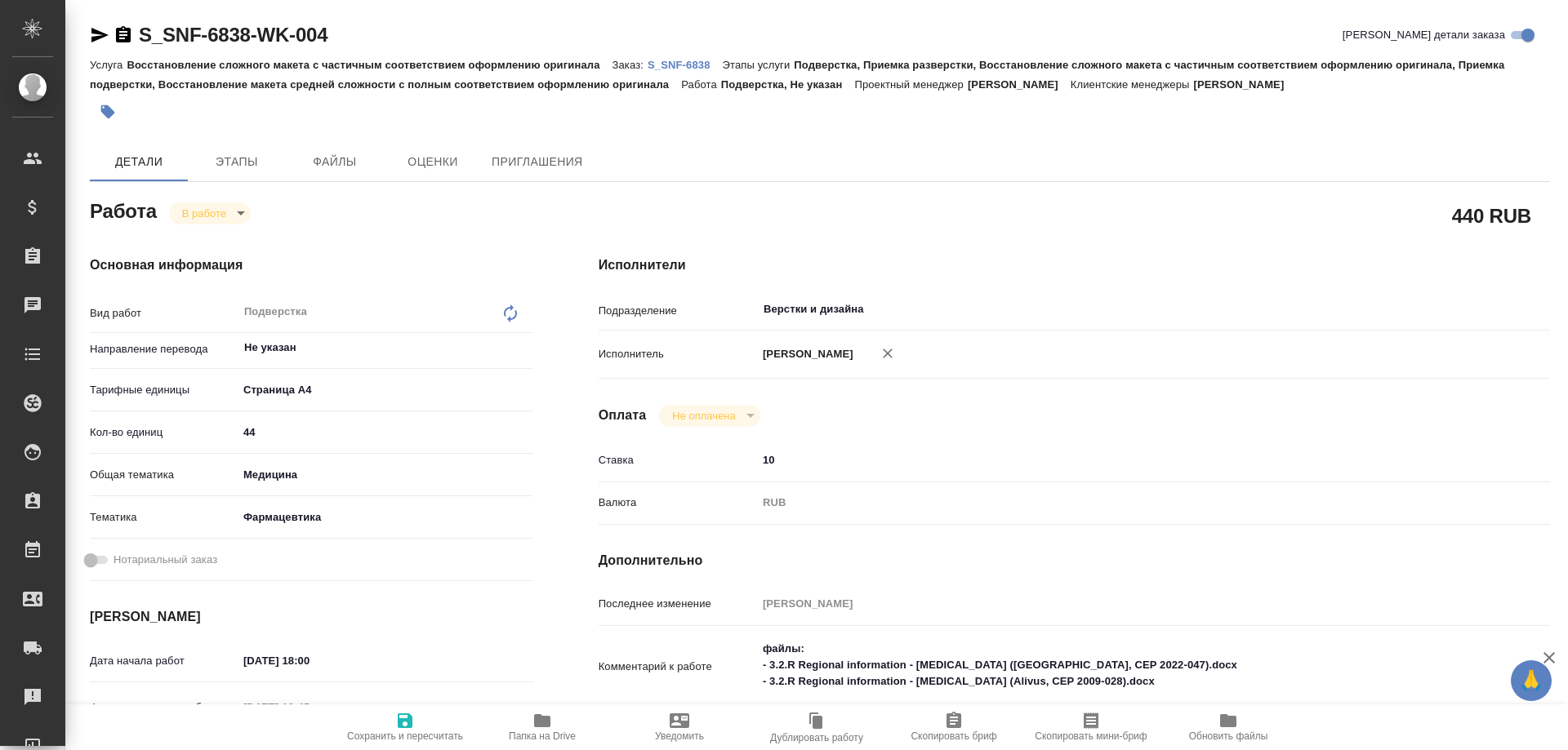
type textarea "x"
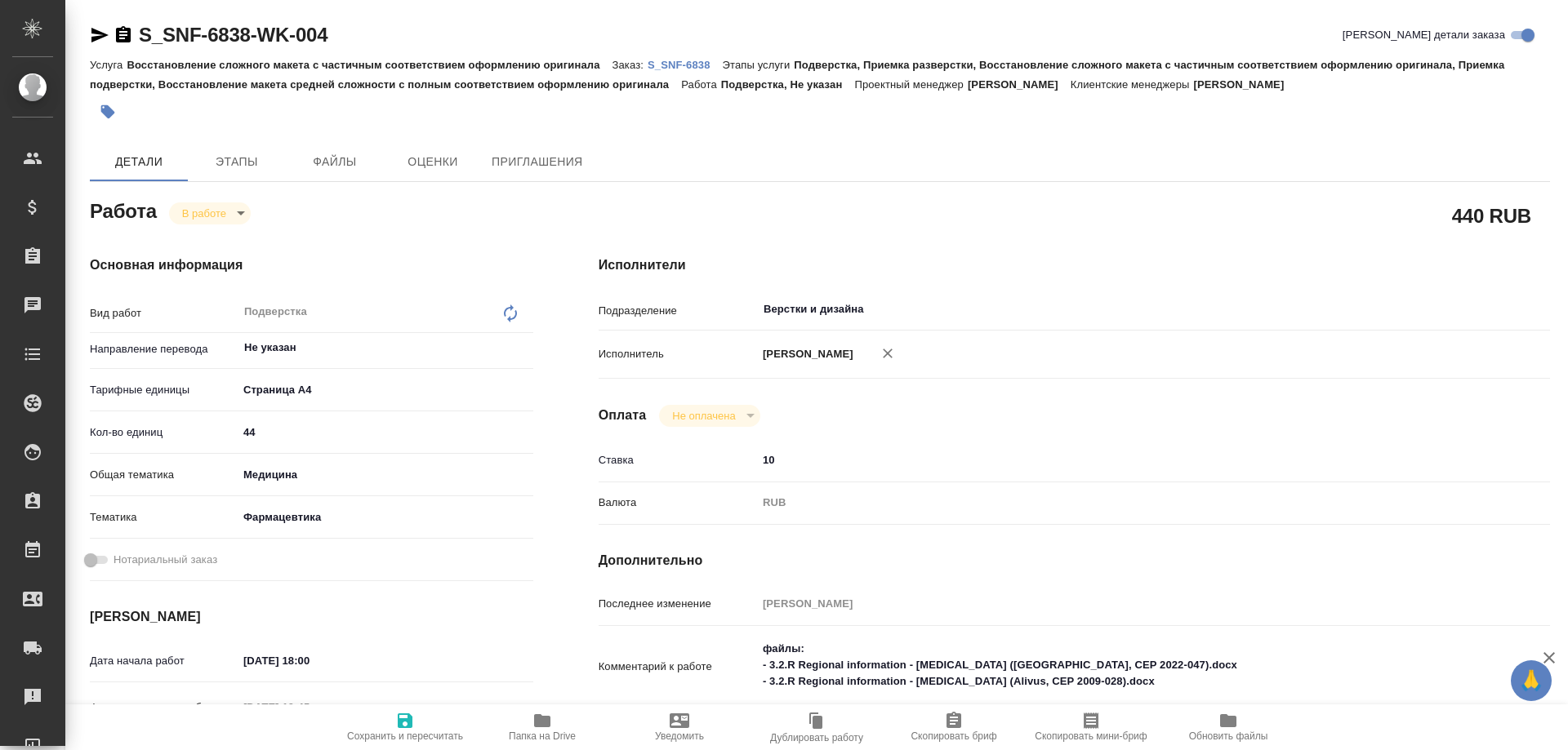
type textarea "x"
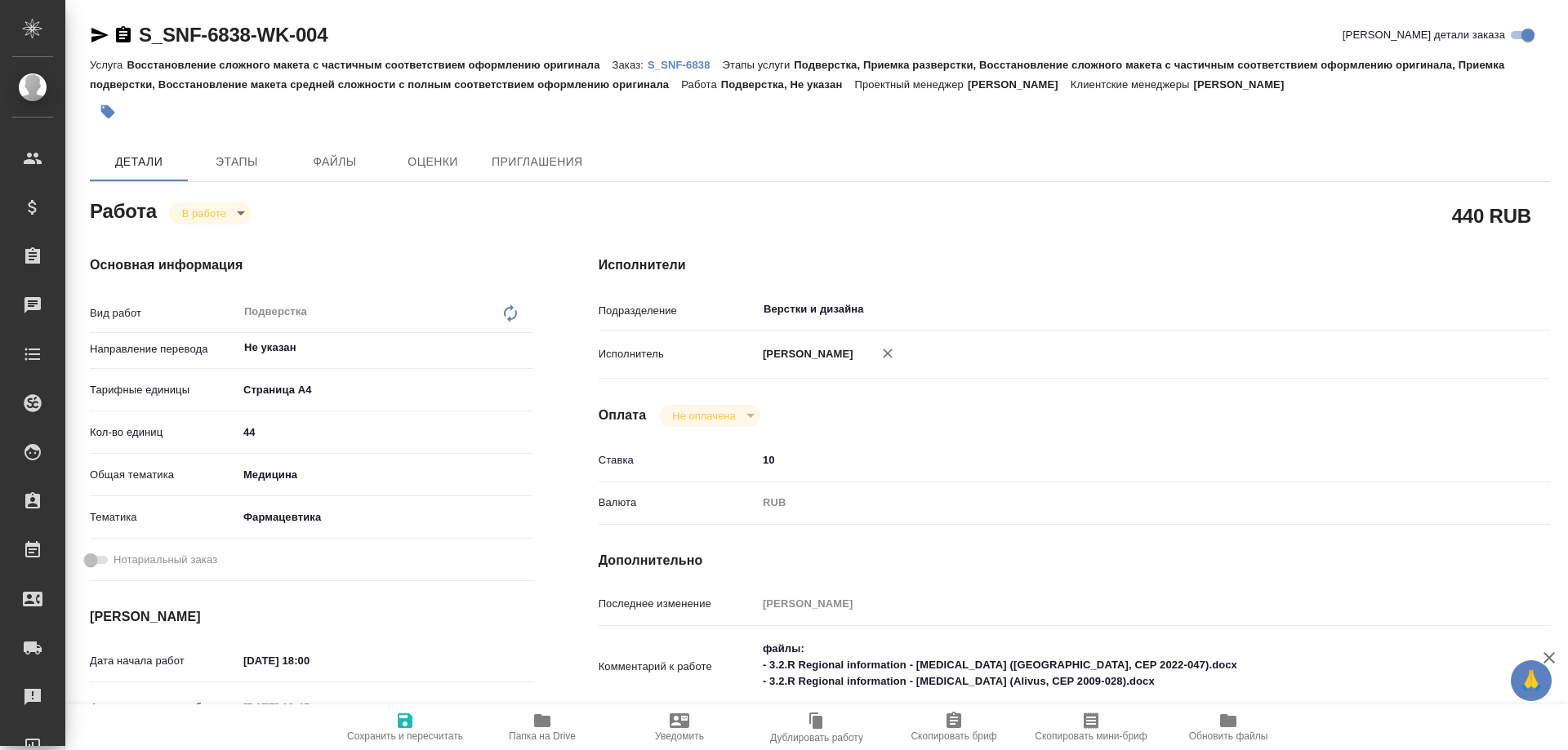
type textarea "x"
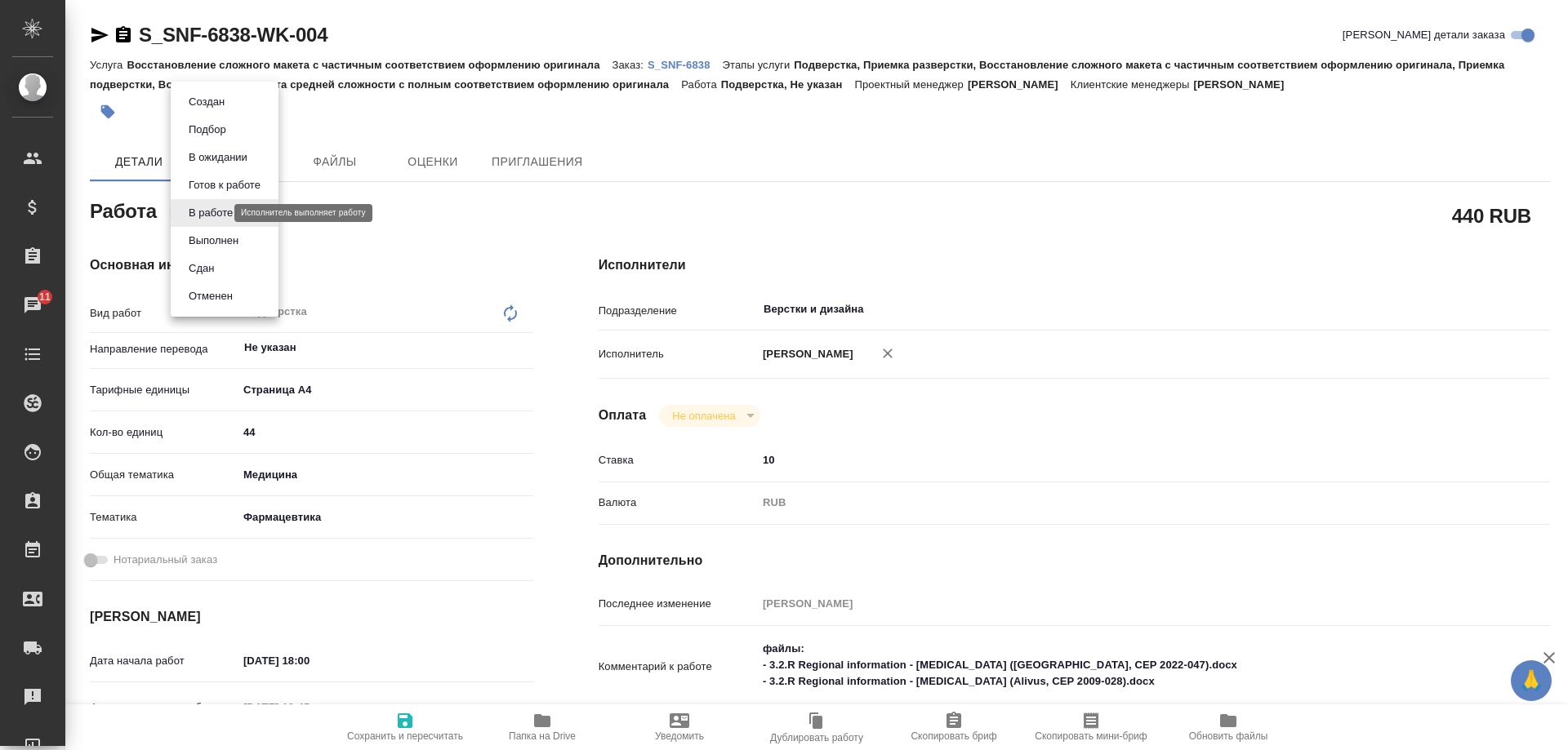
click at [207, 217] on body "🙏 .cls-1 fill:#fff; AWATERA Arsenyeva [PERSON_NAME] Спецификации Заказы 11 Чаты…" at bounding box center [784, 375] width 1568 height 750
click at [212, 241] on button "Выполнен" at bounding box center [213, 241] width 60 height 18
type textarea "x"
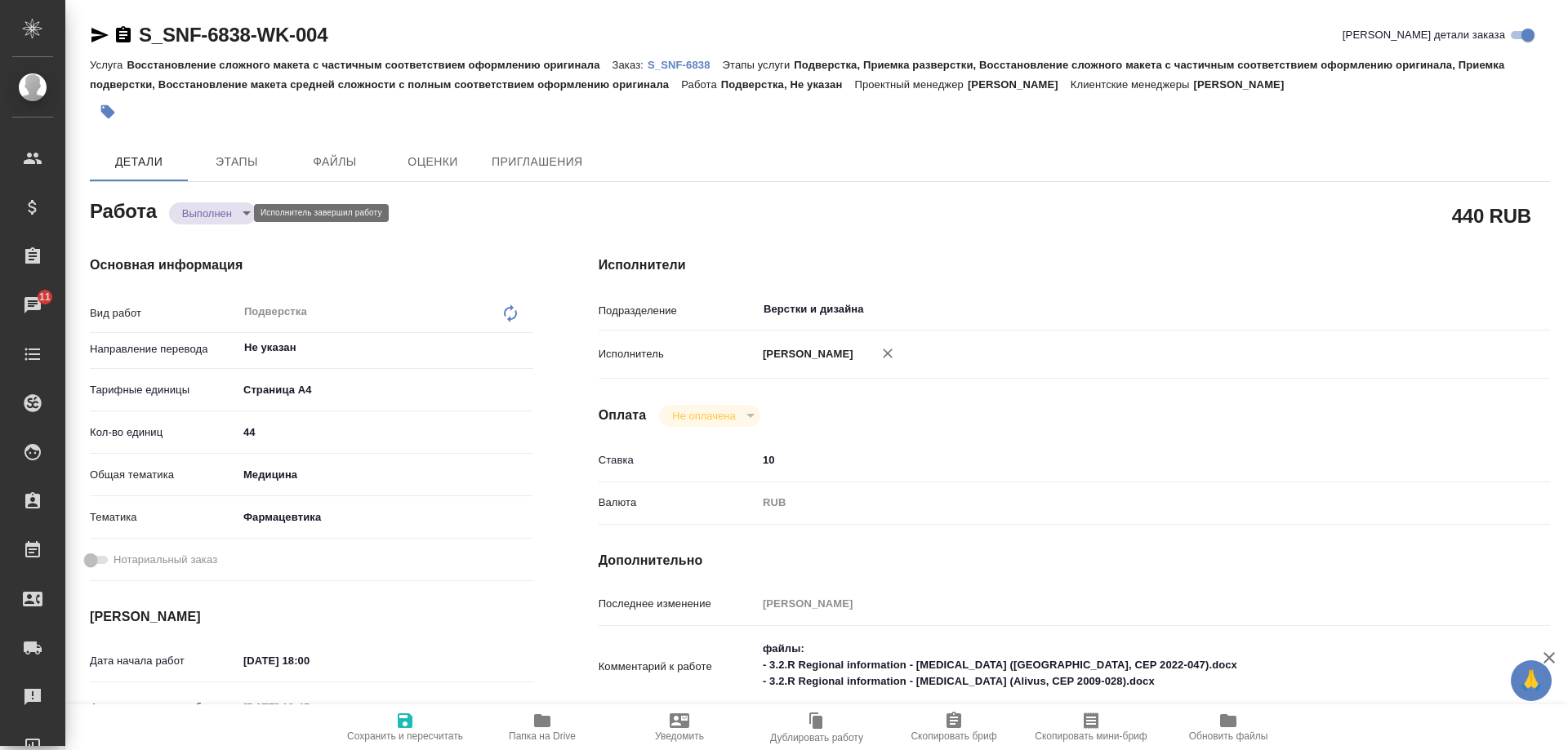
type textarea "x"
click at [204, 211] on body "🙏 .cls-1 fill:#fff; AWATERA Arsenyeva [PERSON_NAME] Спецификации Заказы 11 Чаты…" at bounding box center [784, 375] width 1568 height 750
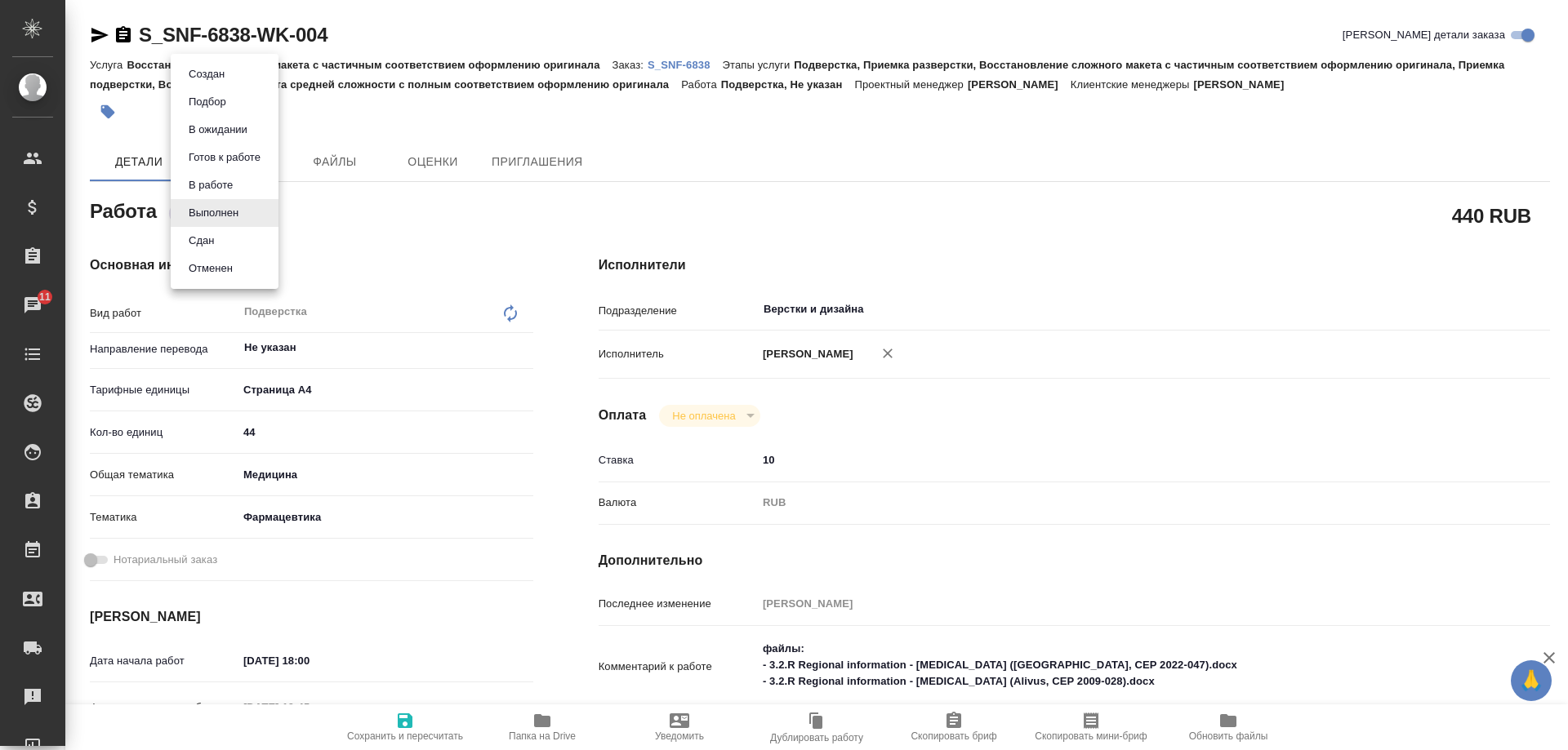
click at [207, 236] on button "Сдан" at bounding box center [201, 241] width 36 height 18
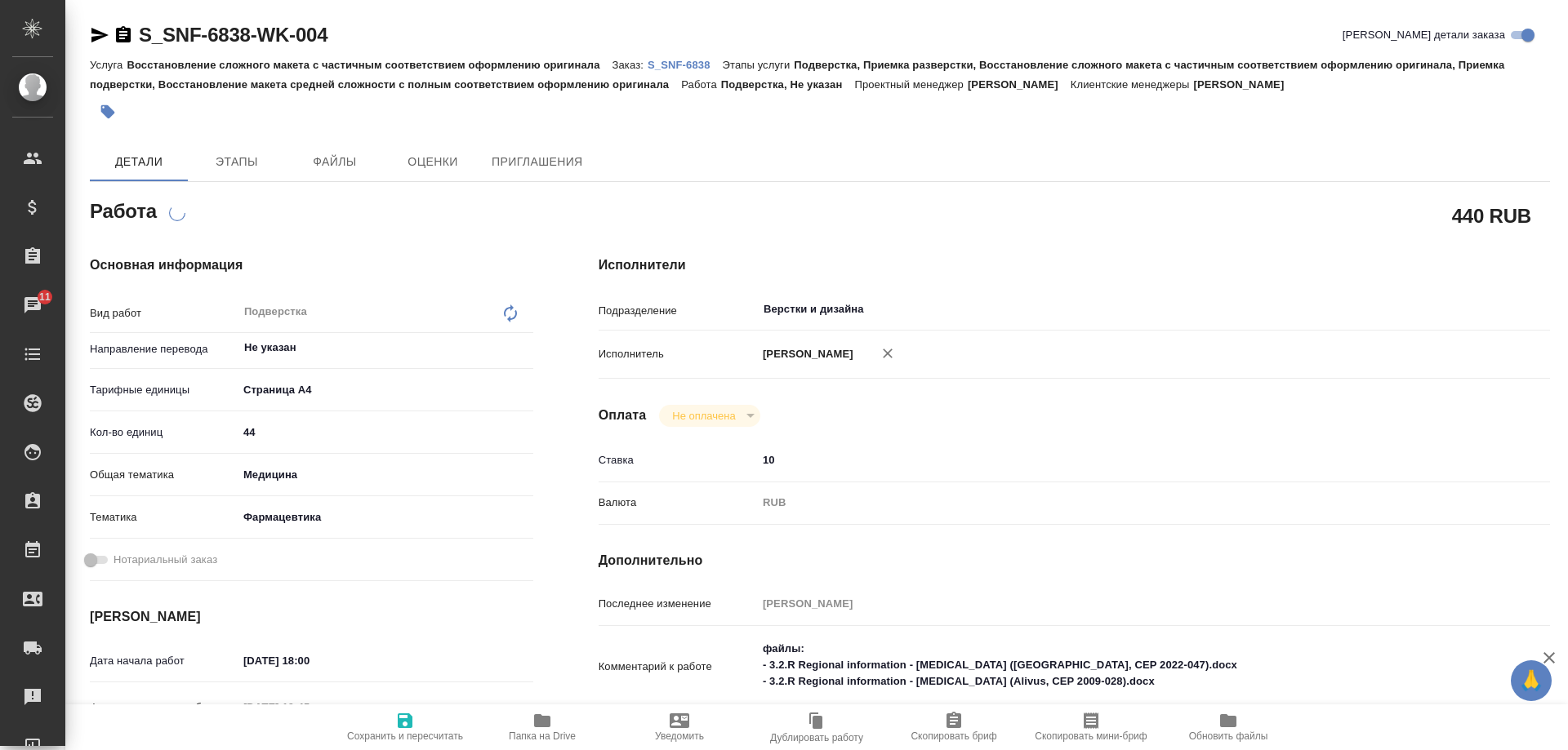
type textarea "x"
